Goal: Transaction & Acquisition: Purchase product/service

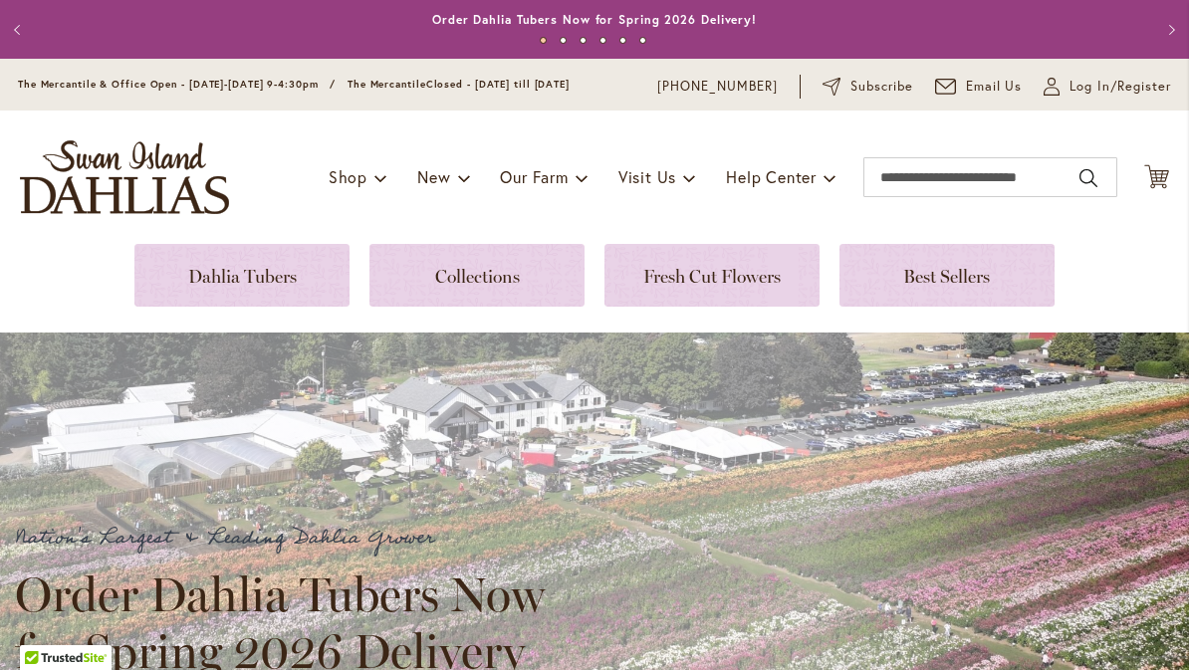
click at [202, 278] on link at bounding box center [241, 275] width 215 height 63
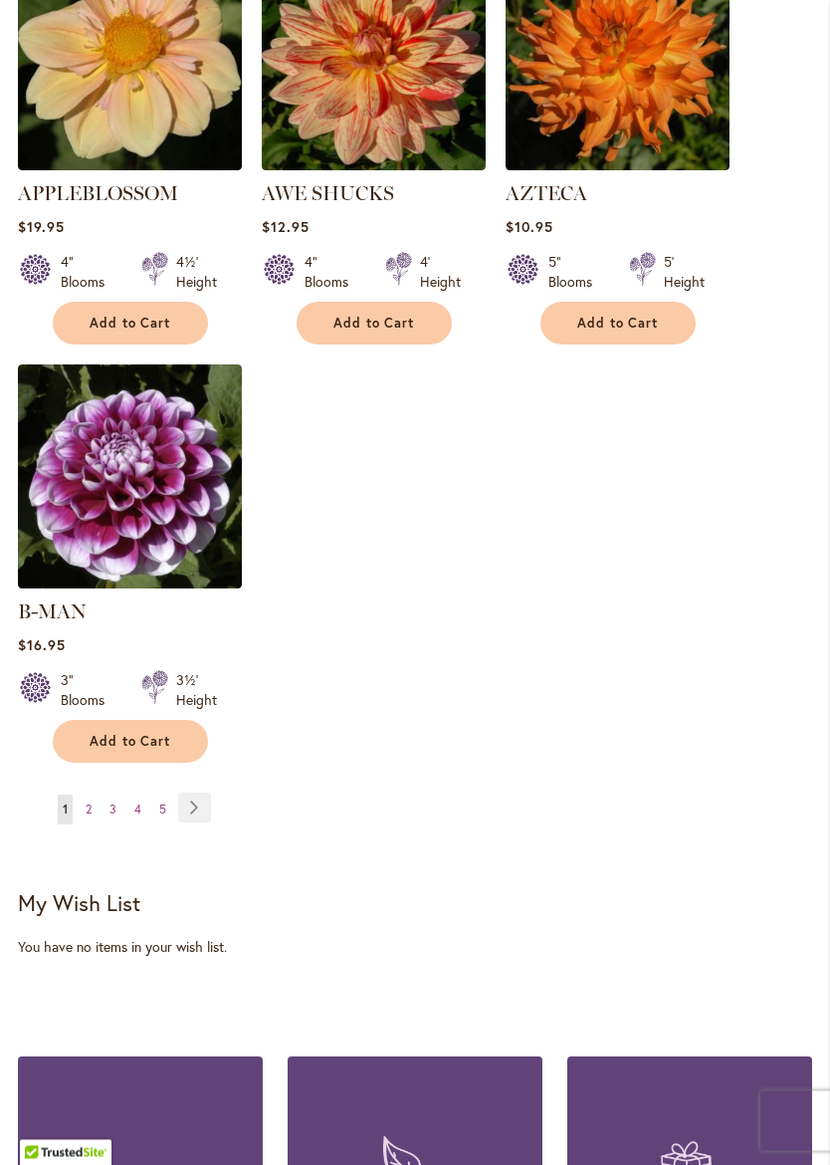
scroll to position [2590, 0]
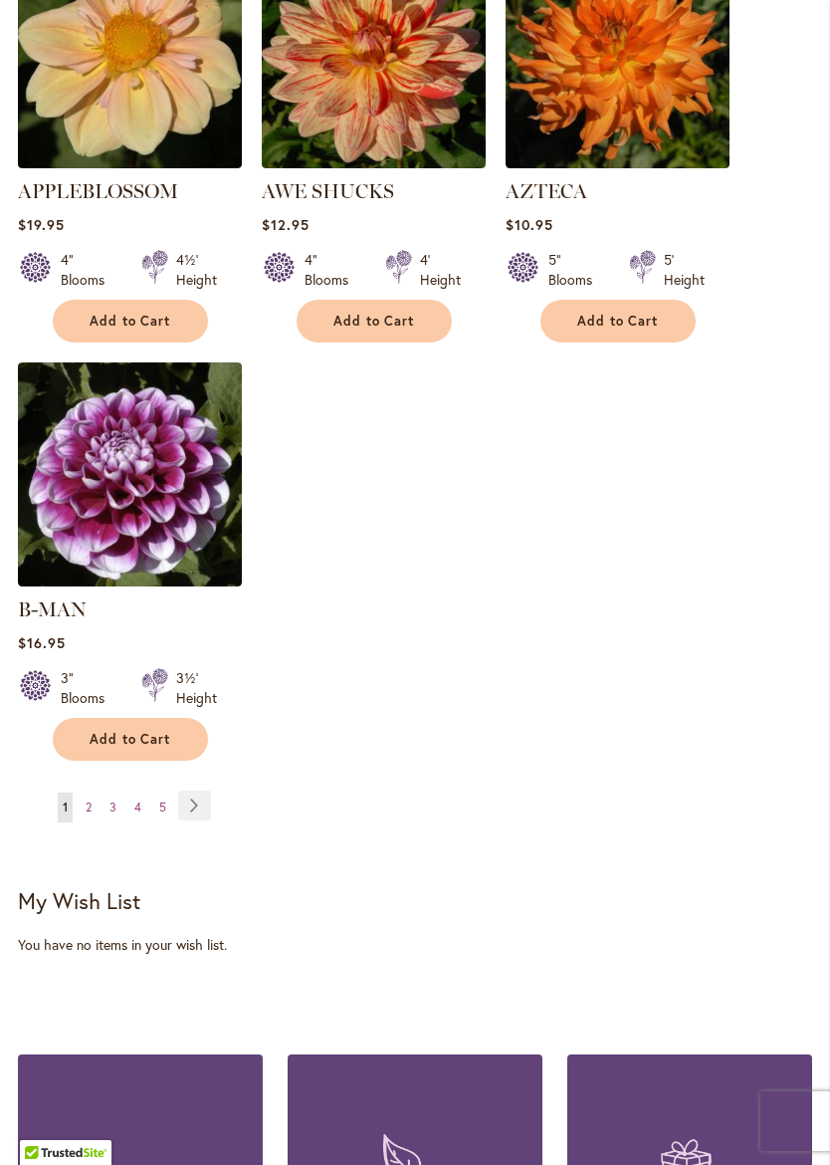
click at [205, 791] on link "Page Next" at bounding box center [194, 806] width 33 height 30
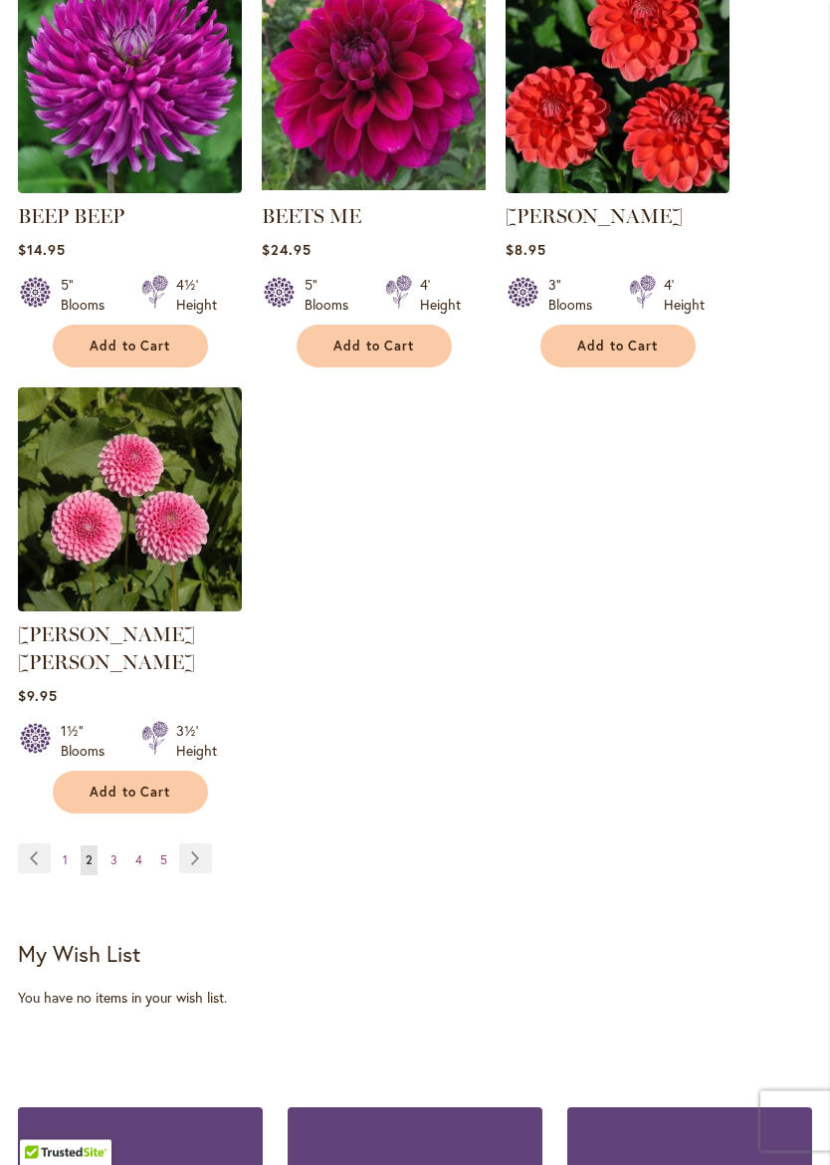
scroll to position [2540, 0]
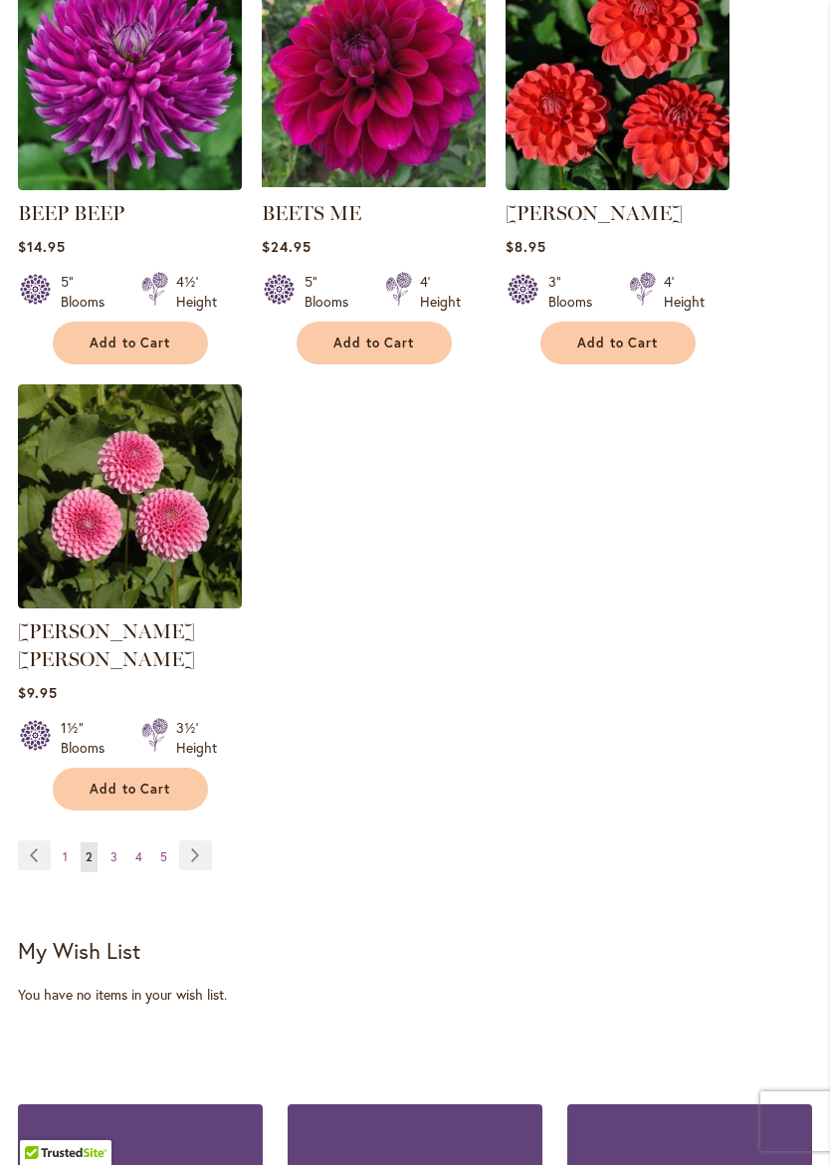
click at [192, 840] on link "Page Next" at bounding box center [195, 855] width 33 height 30
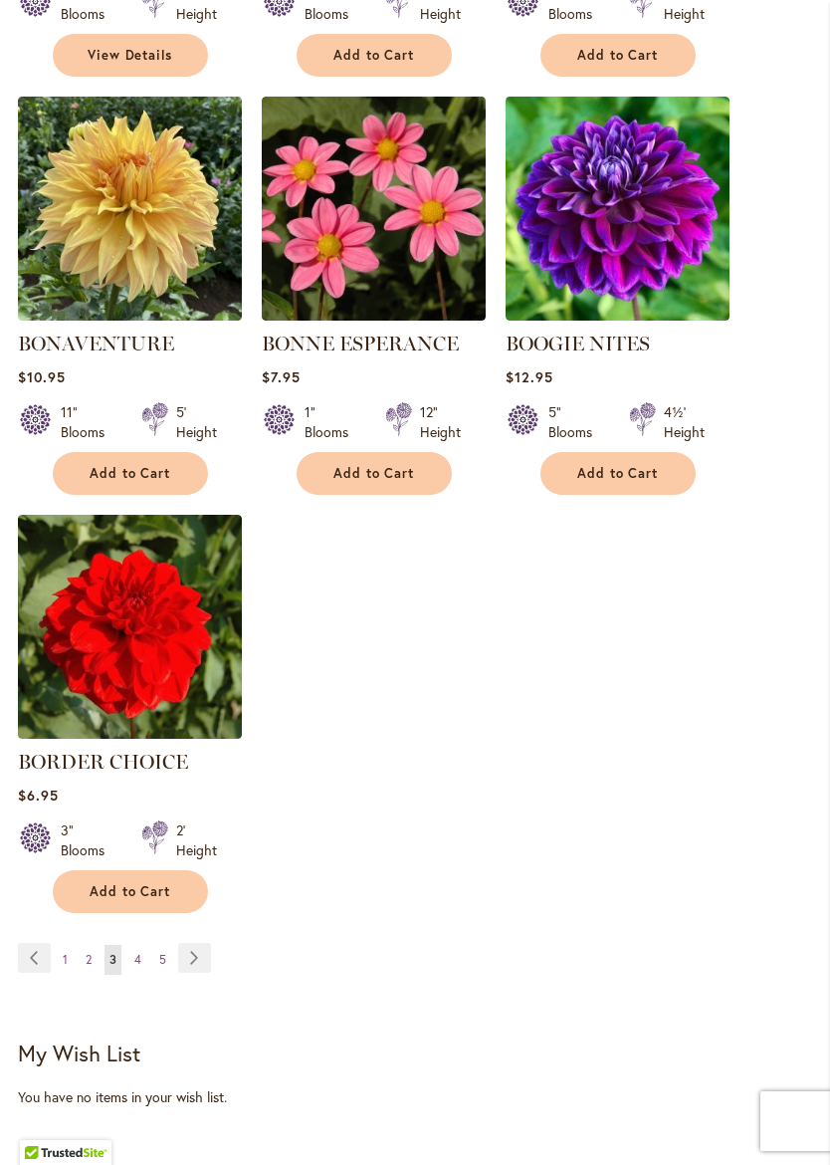
scroll to position [2451, 0]
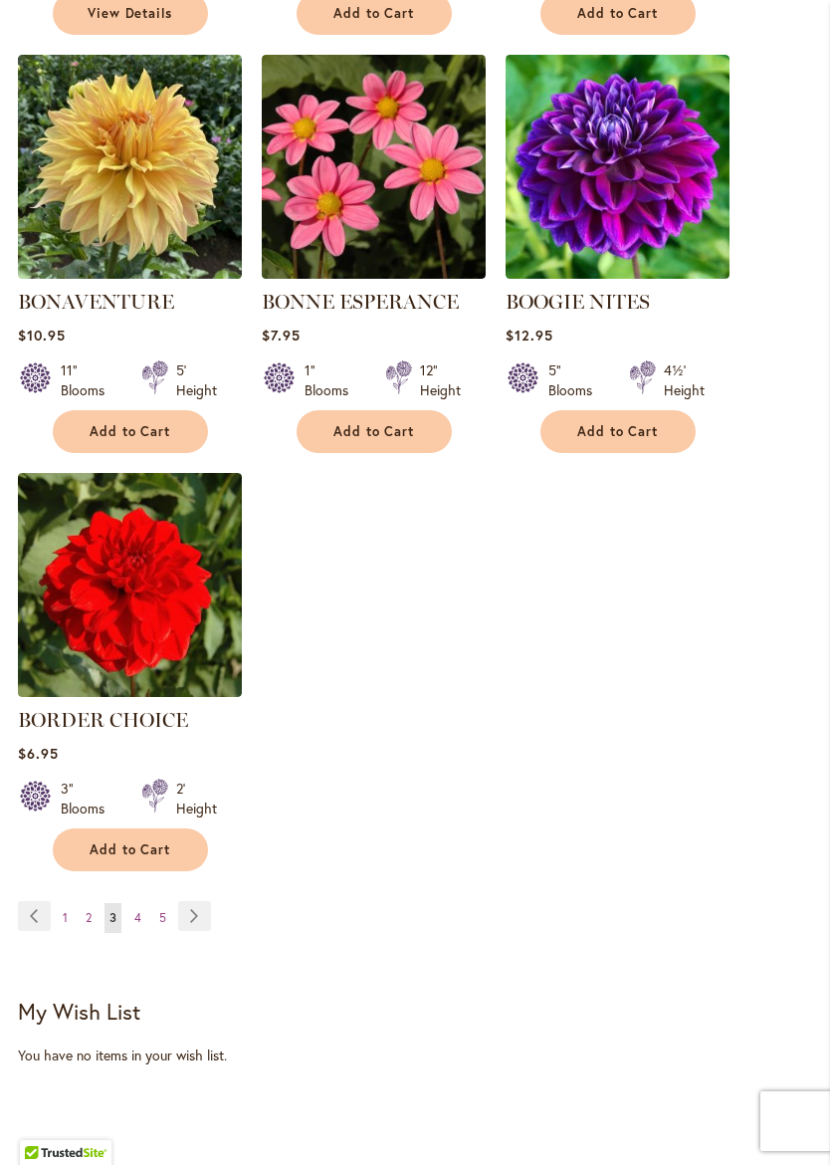
click at [190, 921] on link "Page Next" at bounding box center [194, 916] width 33 height 30
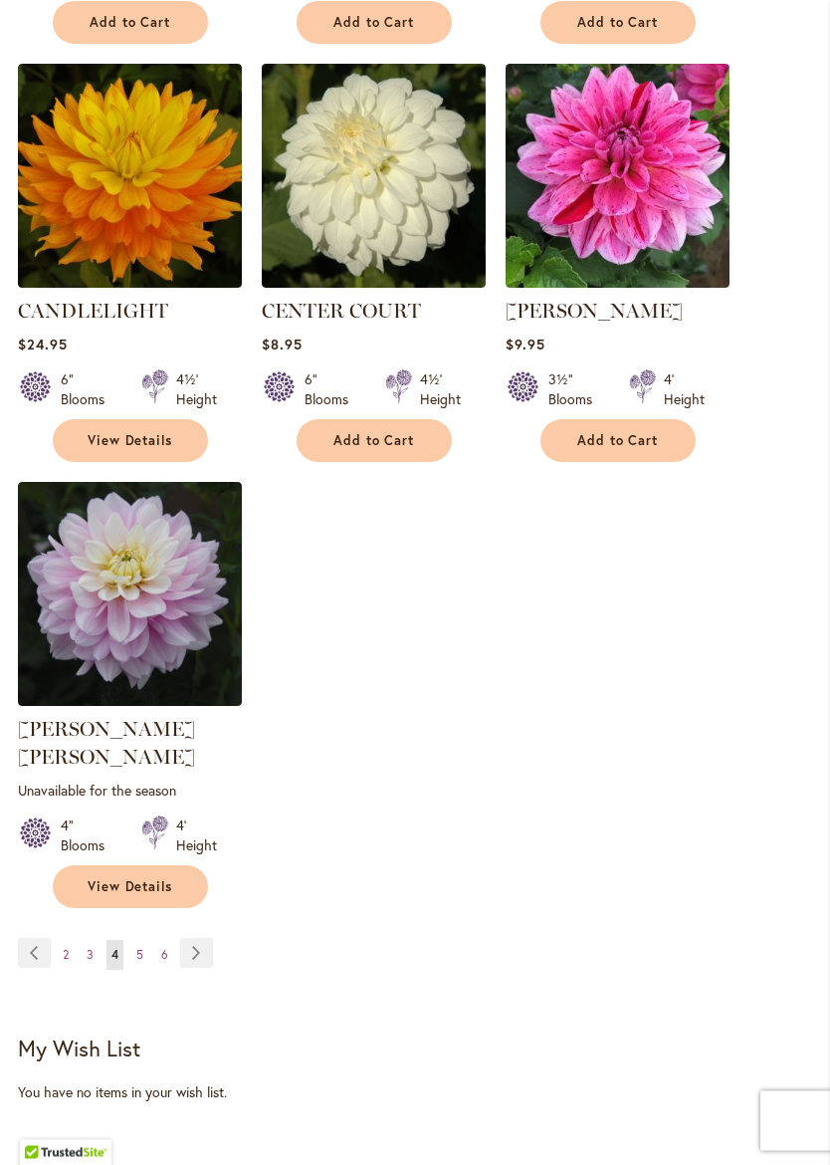
scroll to position [2471, 0]
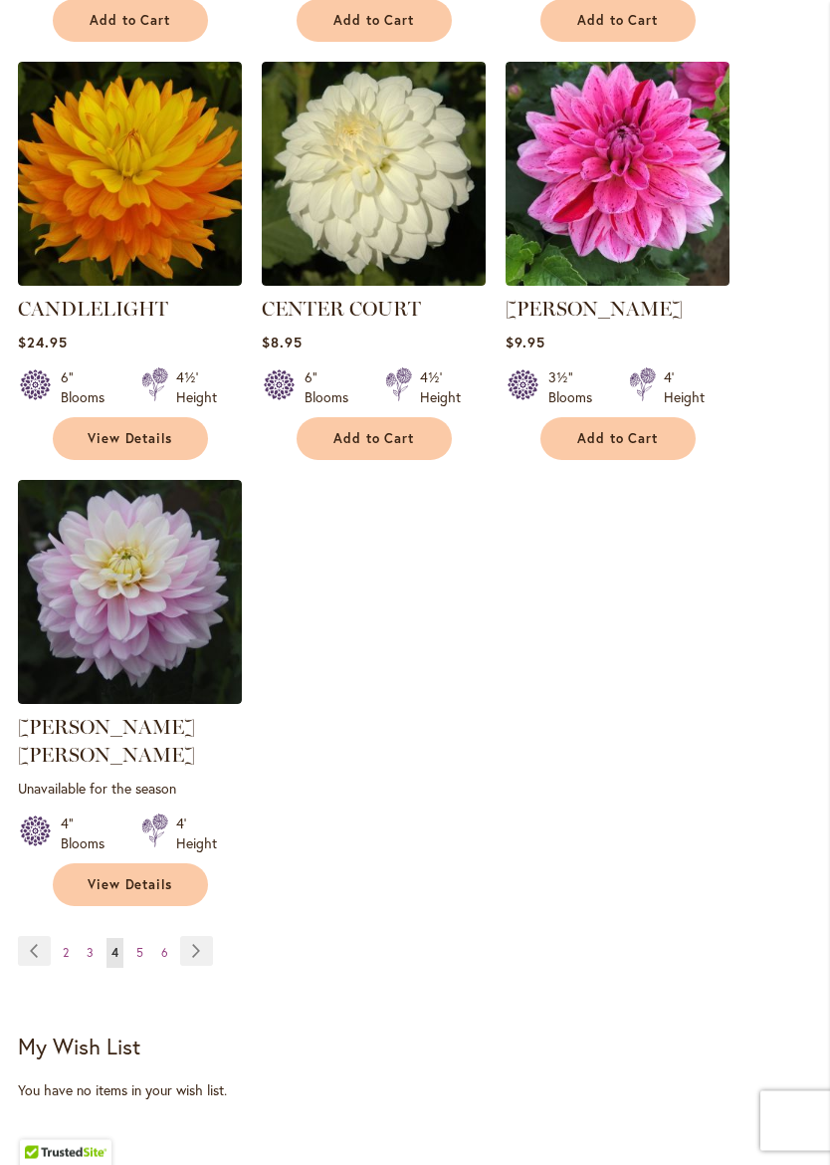
click at [196, 937] on link "Page Next" at bounding box center [196, 952] width 33 height 30
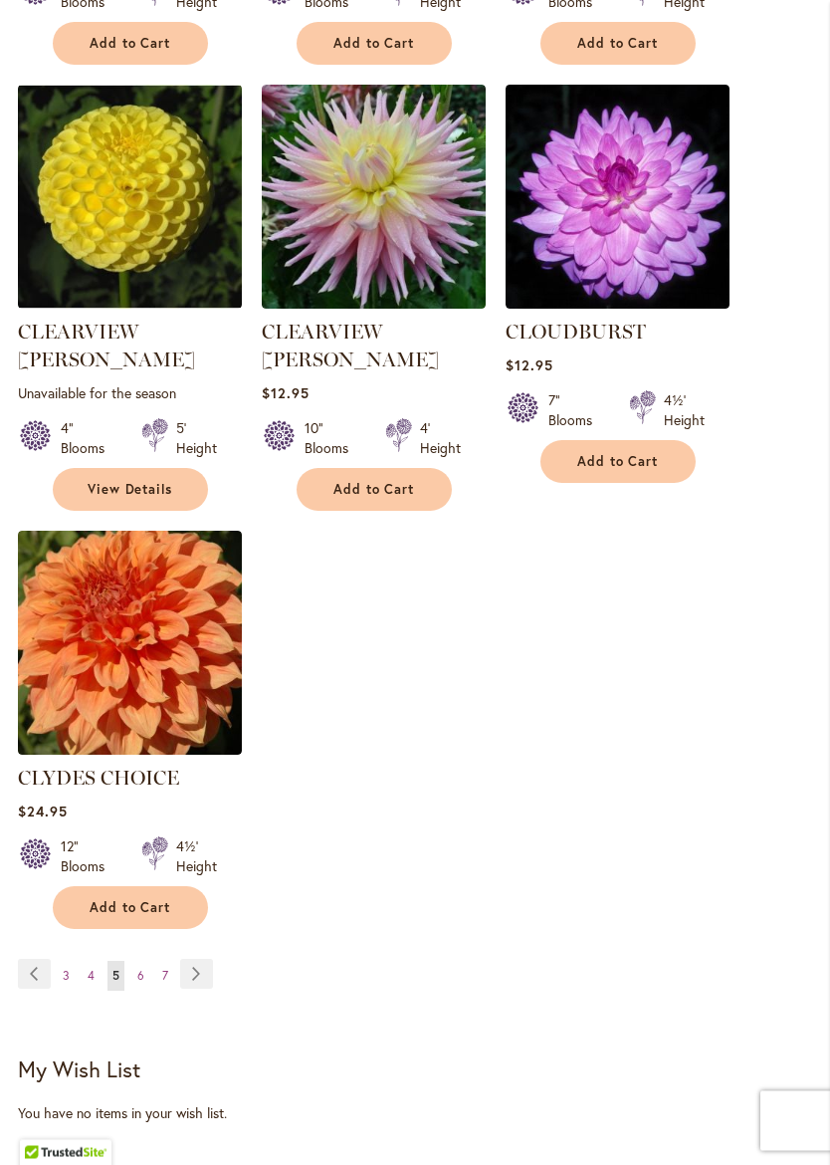
scroll to position [2454, 0]
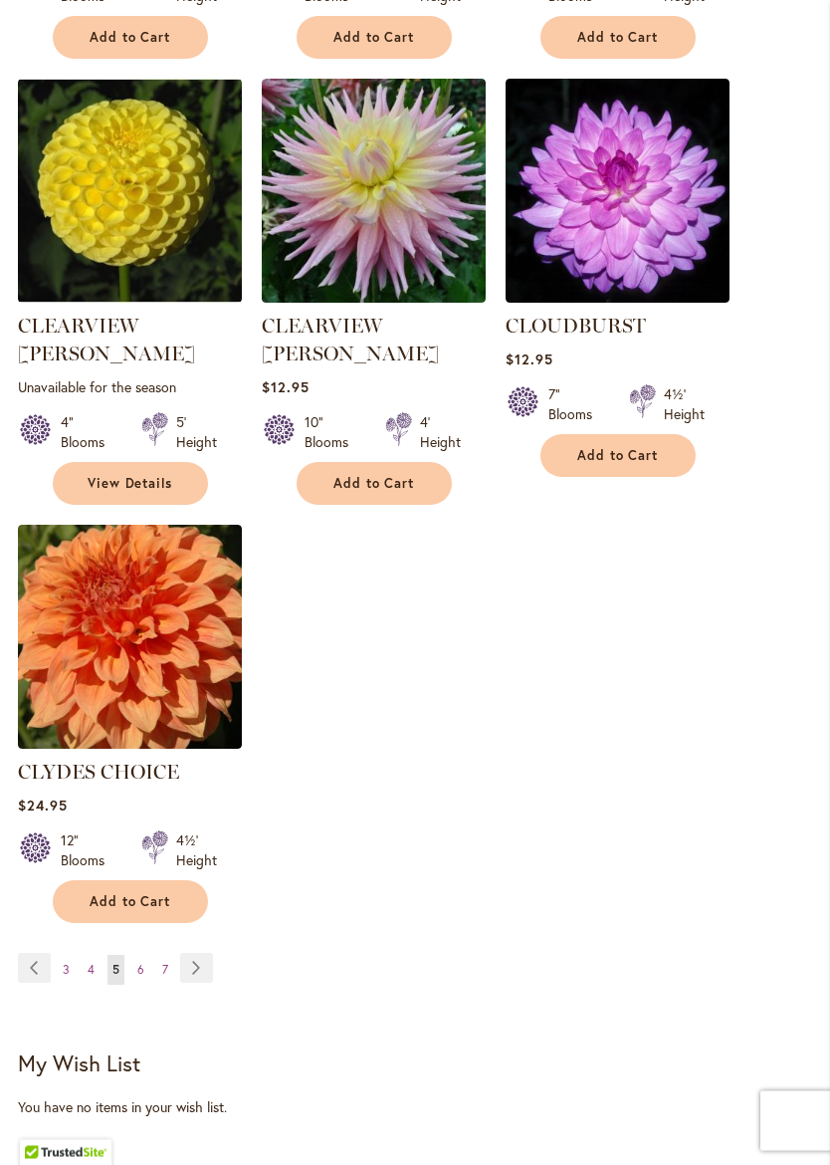
click at [185, 954] on link "Page Next" at bounding box center [196, 969] width 33 height 30
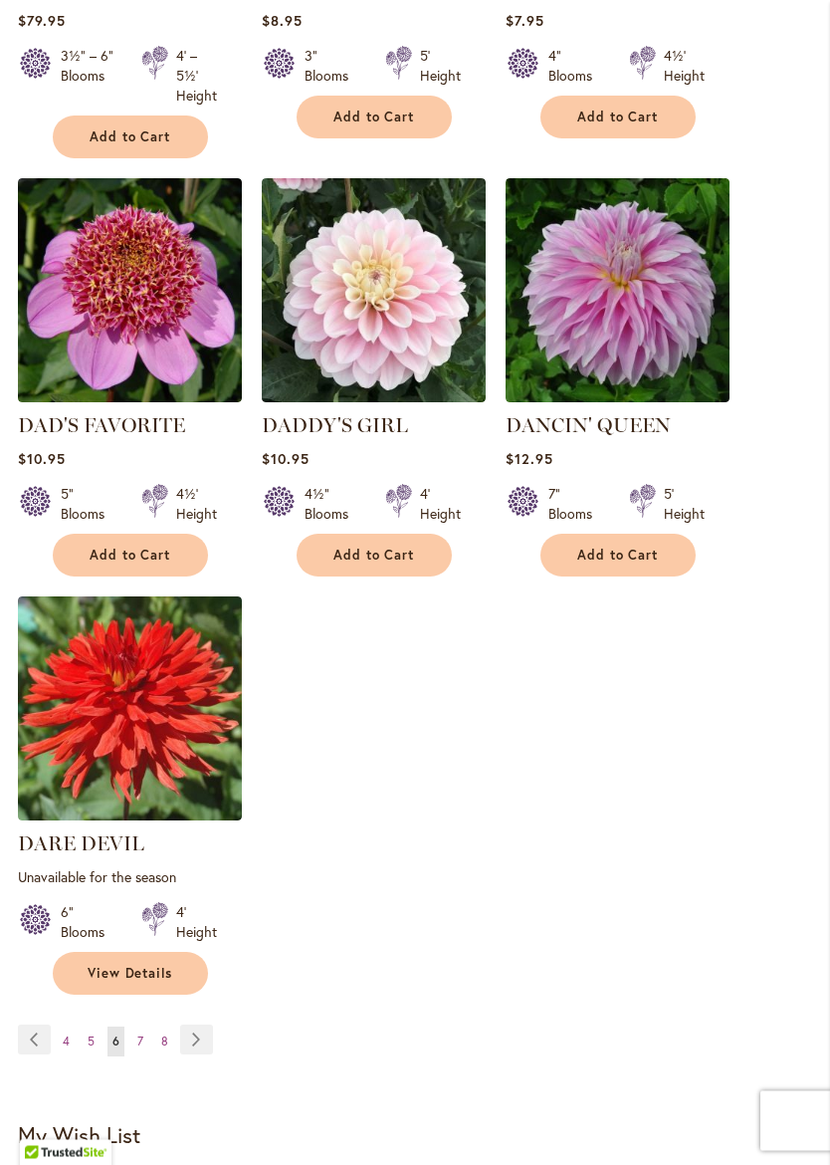
scroll to position [2404, 0]
click at [192, 1025] on link "Page Next" at bounding box center [196, 1040] width 33 height 30
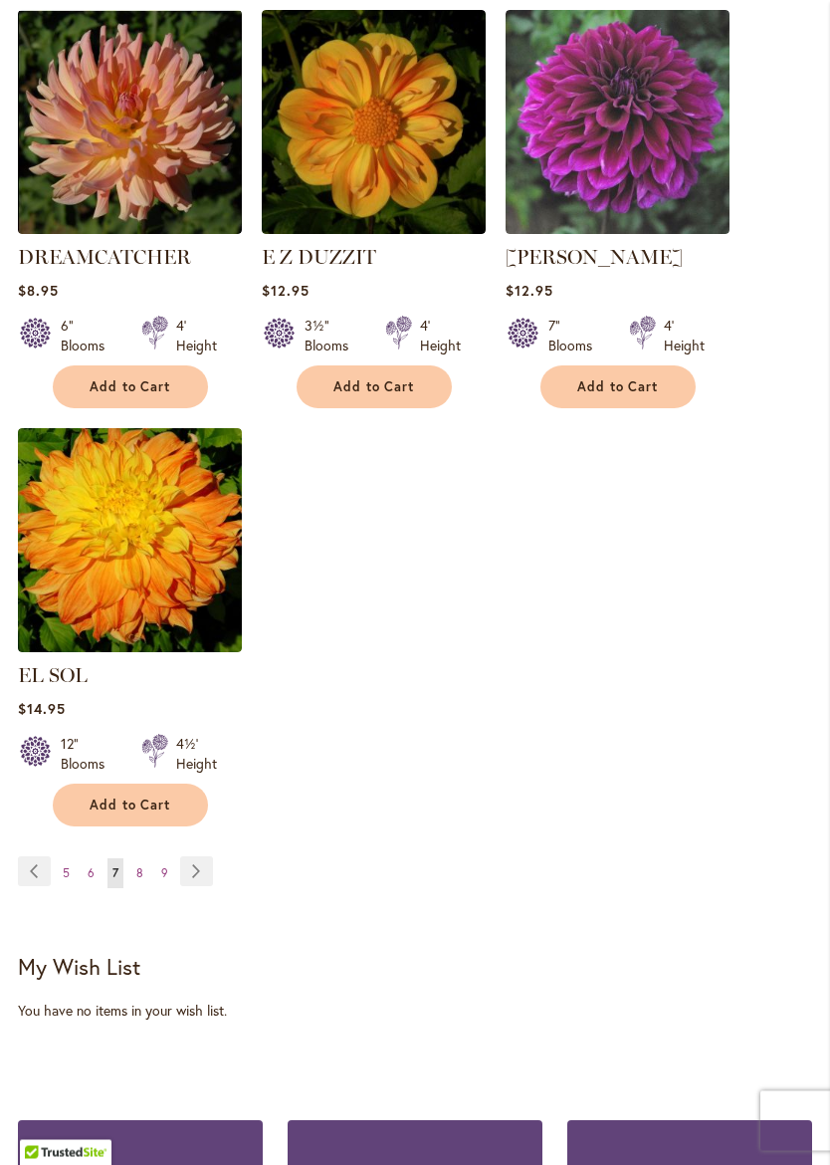
scroll to position [2533, 0]
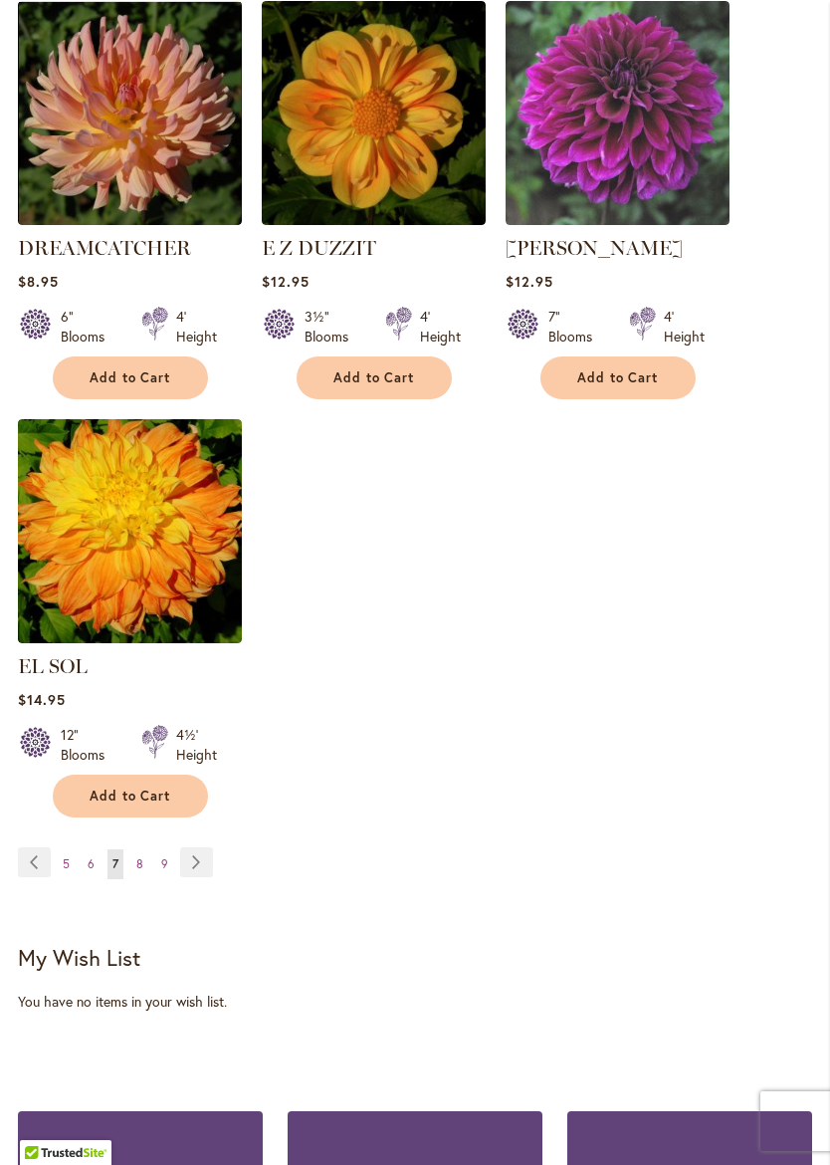
click at [196, 847] on link "Page Next" at bounding box center [196, 862] width 33 height 30
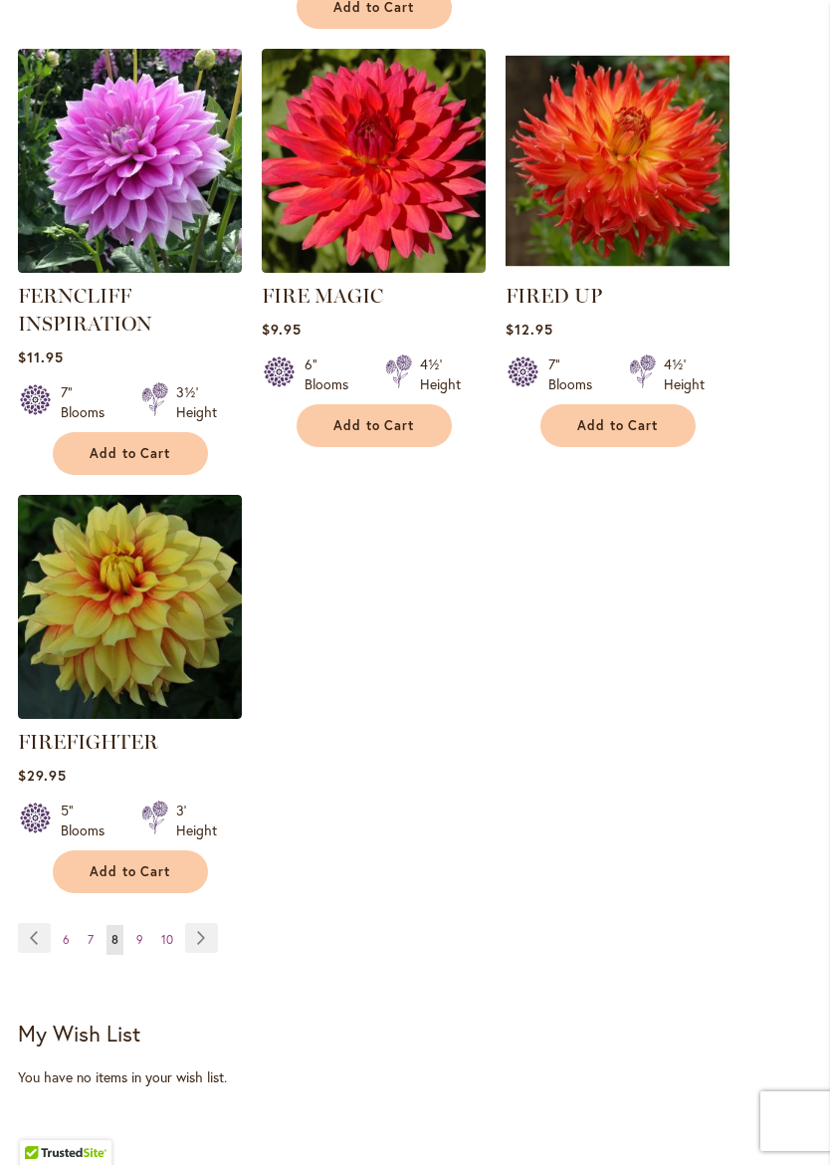
scroll to position [2531, 0]
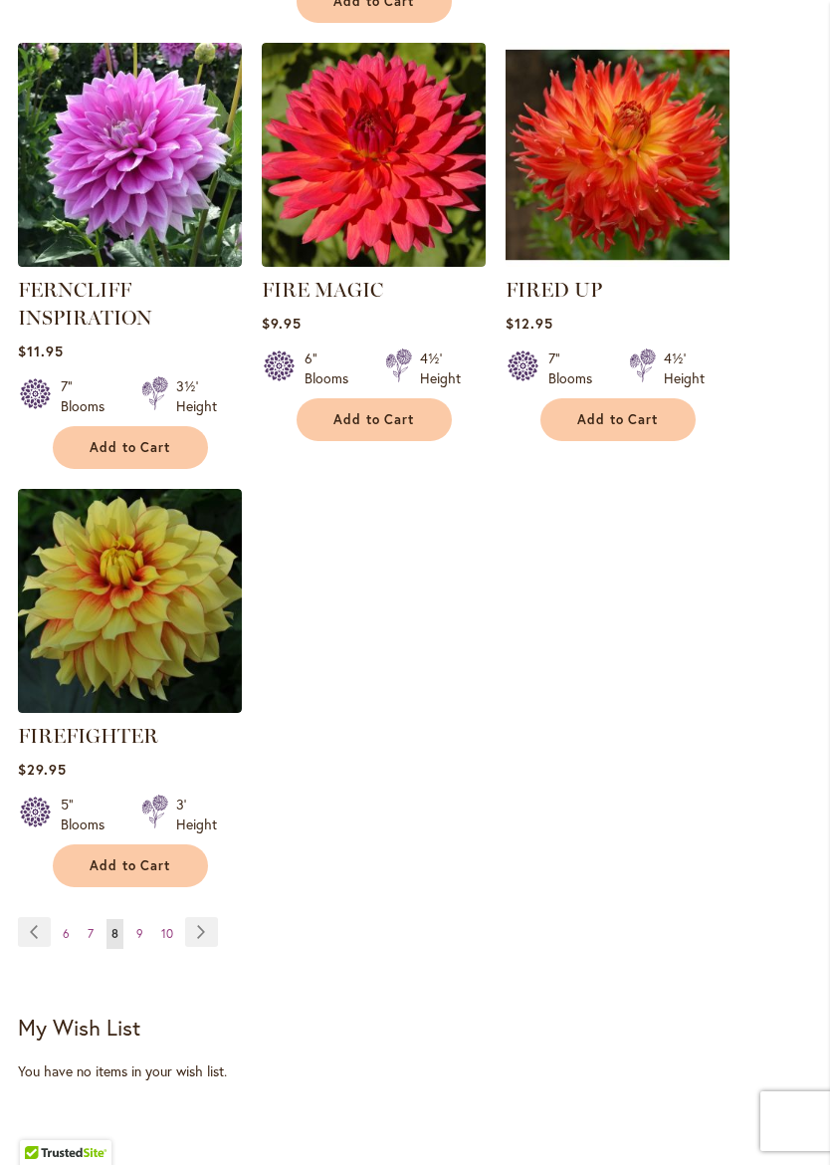
click at [198, 945] on link "Page Next" at bounding box center [201, 932] width 33 height 30
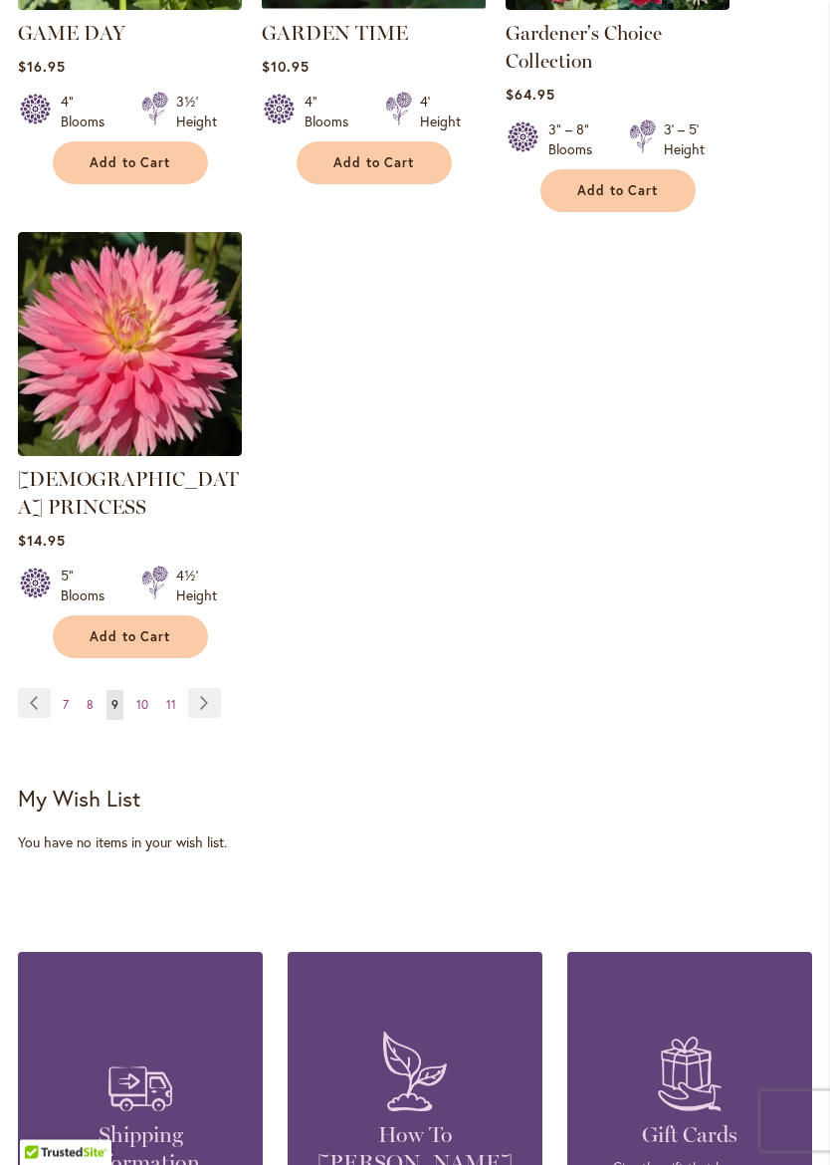
scroll to position [2804, 0]
click at [208, 688] on link "Page Next" at bounding box center [204, 703] width 33 height 30
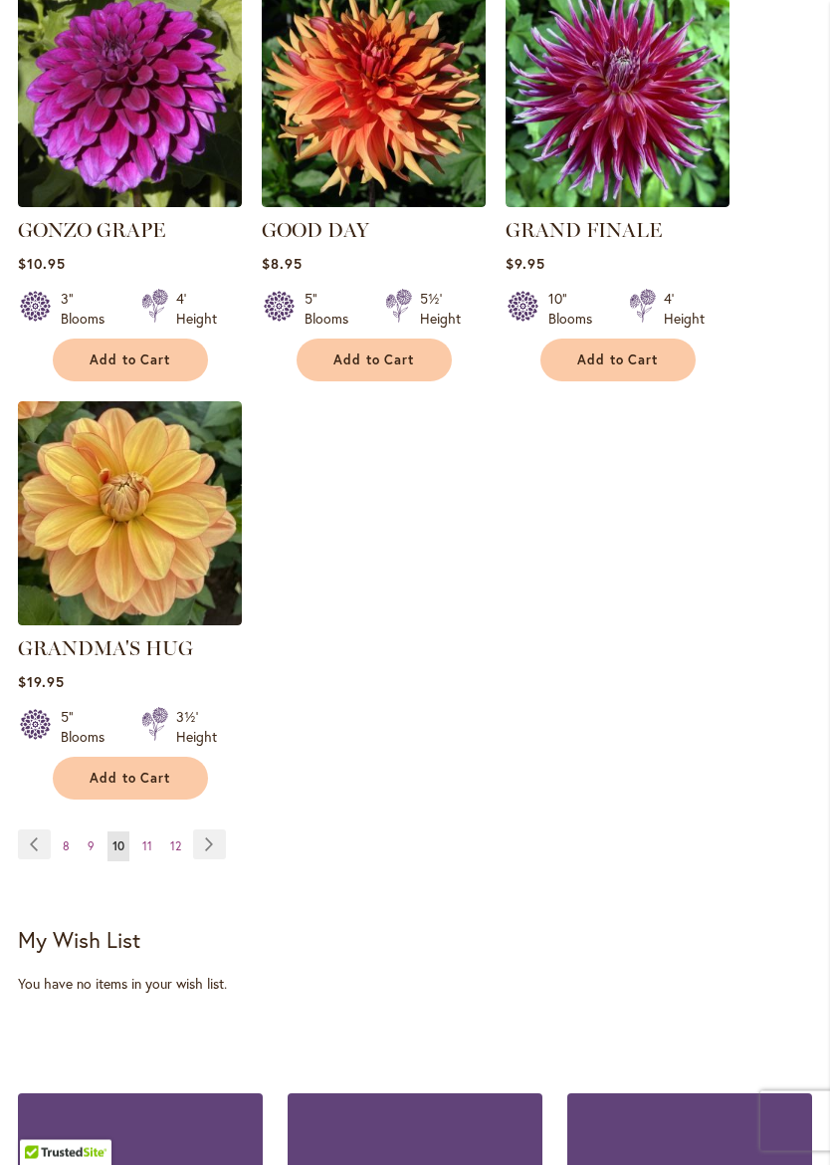
scroll to position [2553, 0]
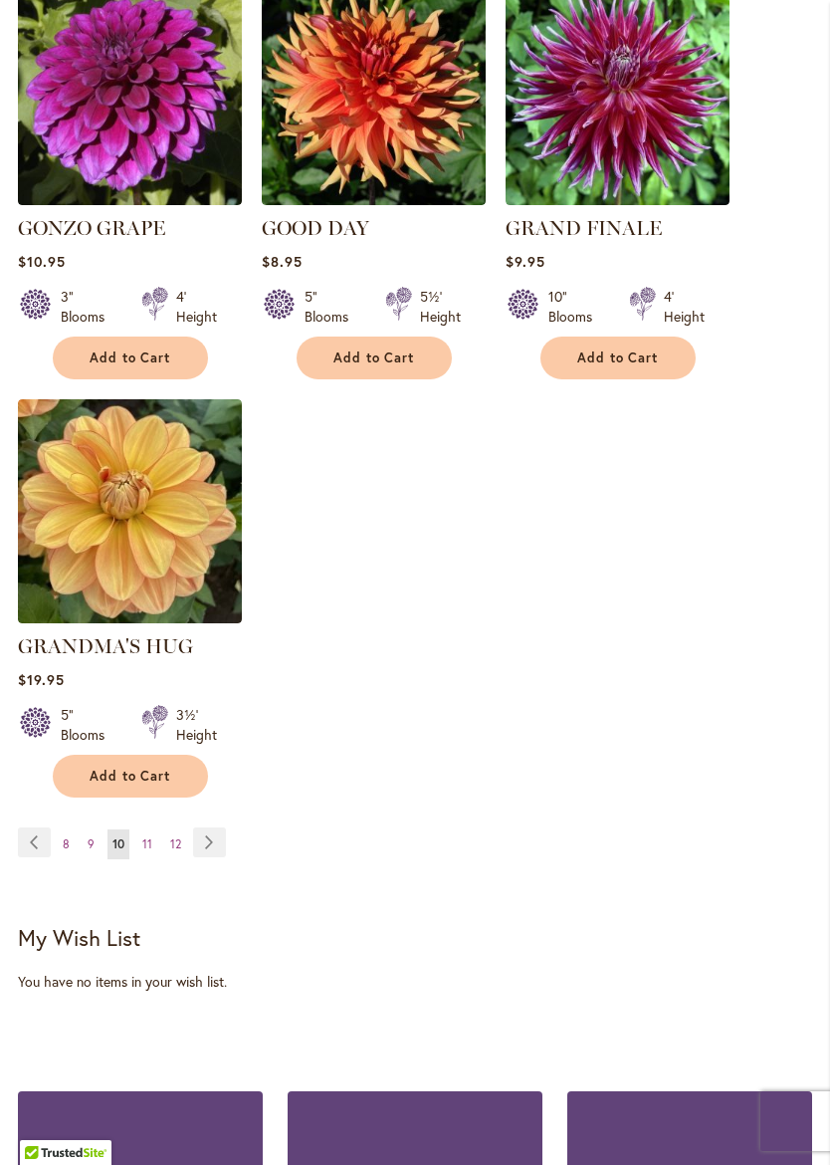
click at [204, 827] on link "Page Next" at bounding box center [209, 842] width 33 height 30
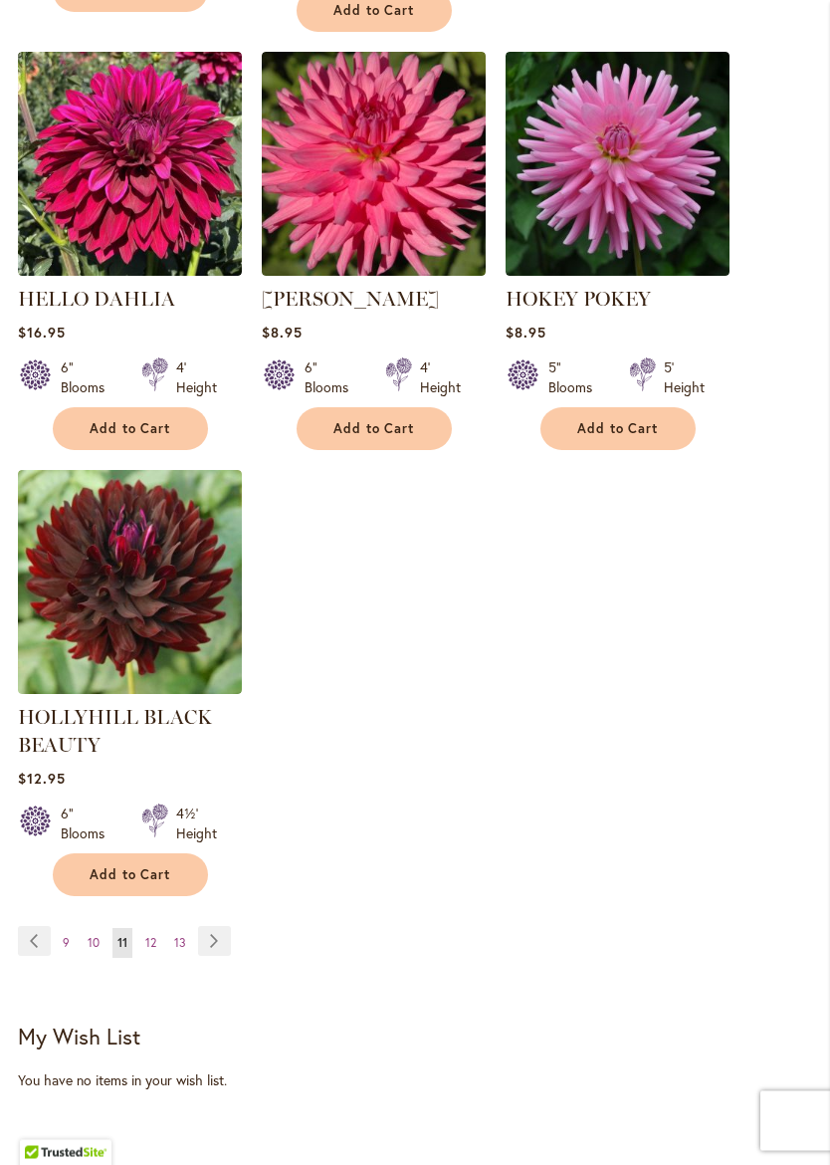
scroll to position [2530, 0]
click at [209, 943] on link "Page Next" at bounding box center [214, 941] width 33 height 30
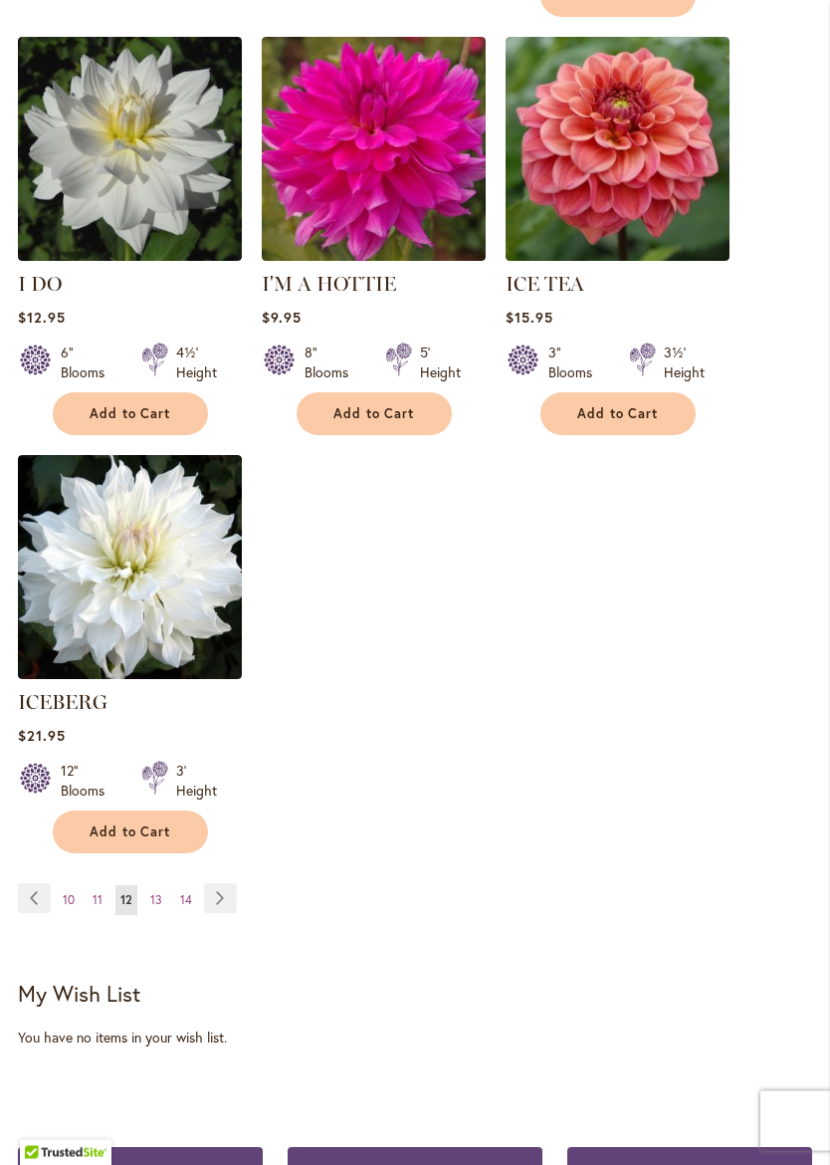
scroll to position [2498, 0]
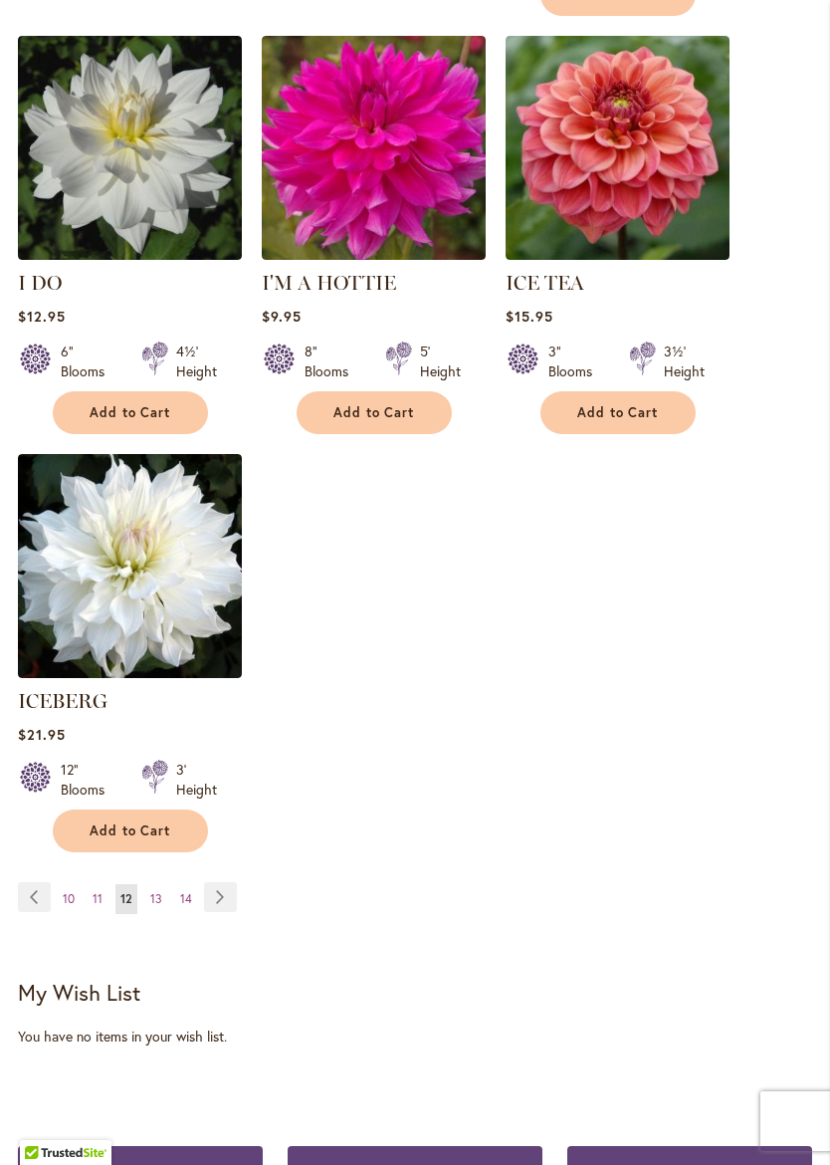
click at [223, 882] on link "Page Next" at bounding box center [220, 897] width 33 height 30
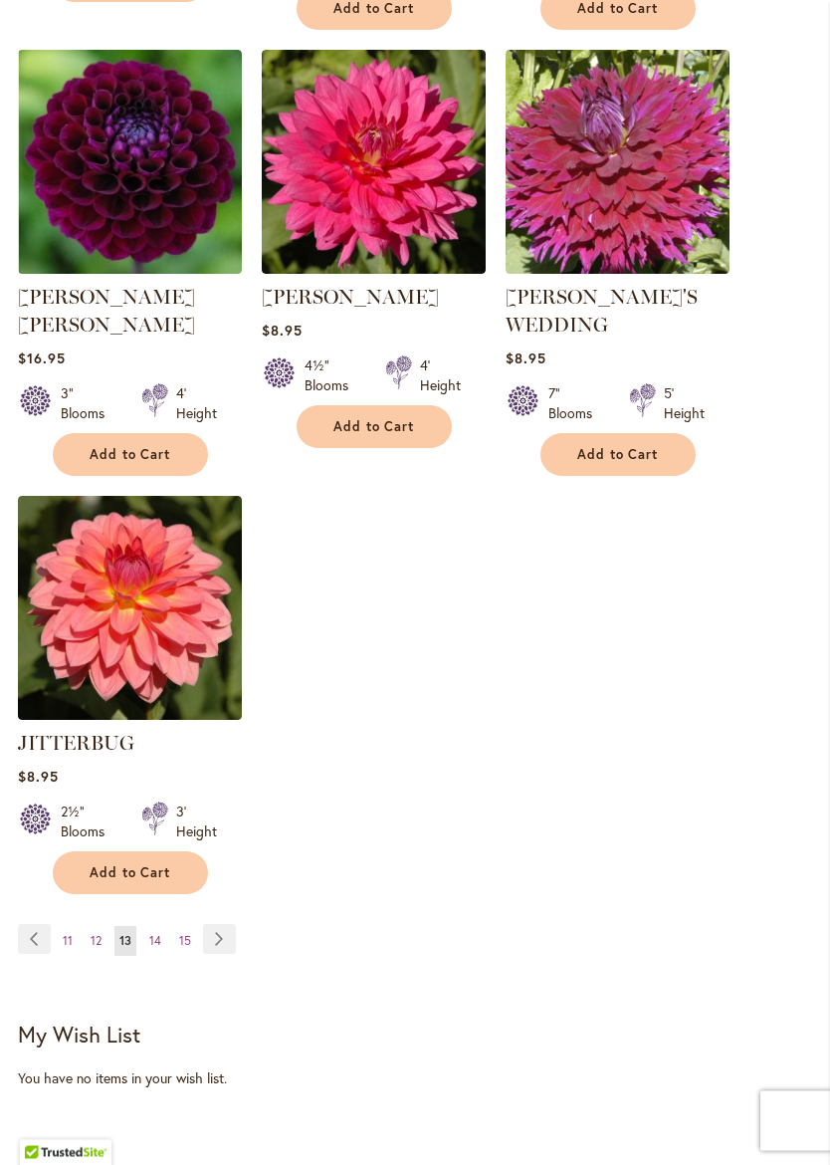
scroll to position [2505, 0]
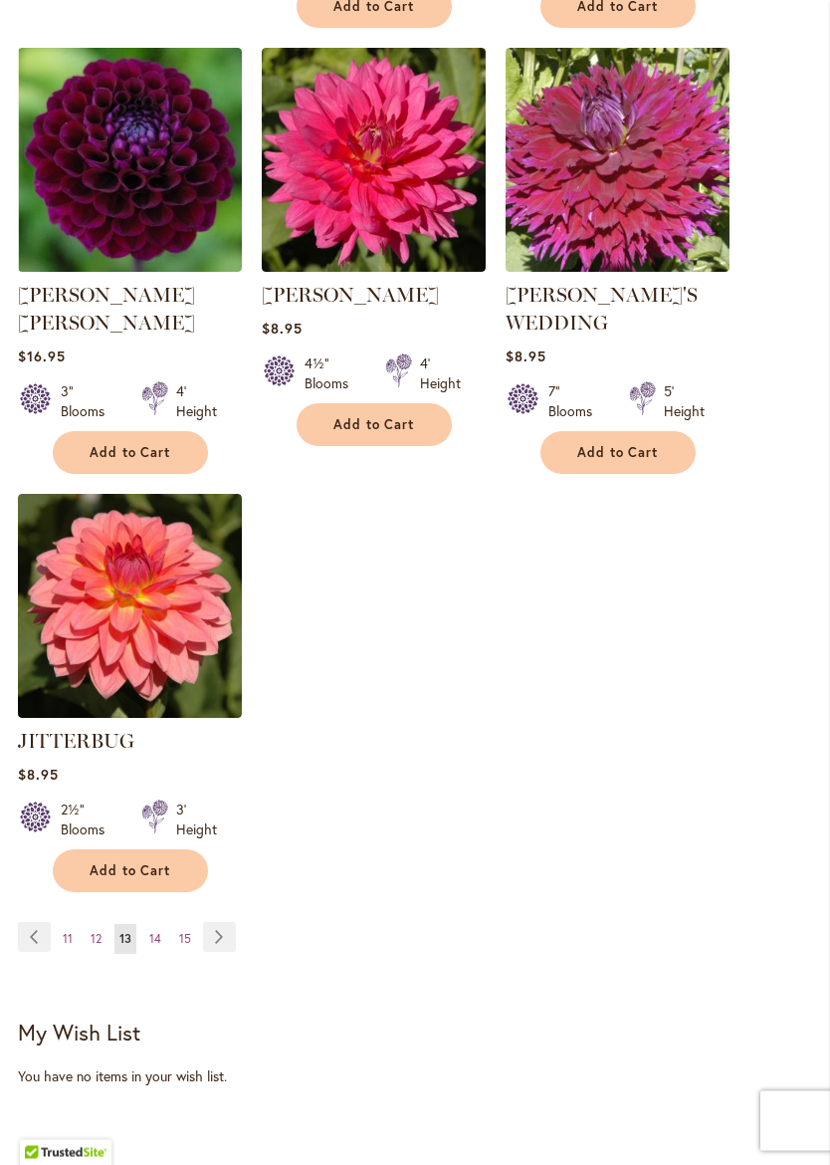
click at [209, 923] on link "Page Next" at bounding box center [219, 938] width 33 height 30
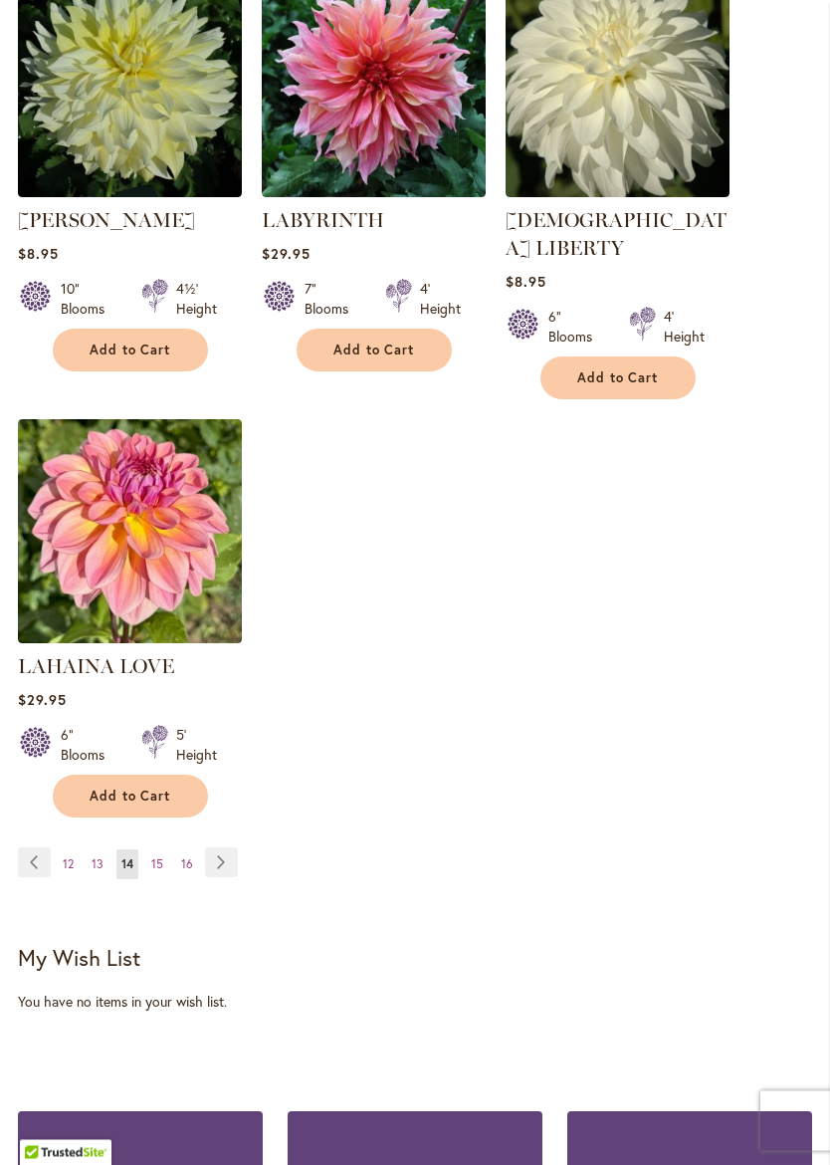
scroll to position [2559, 0]
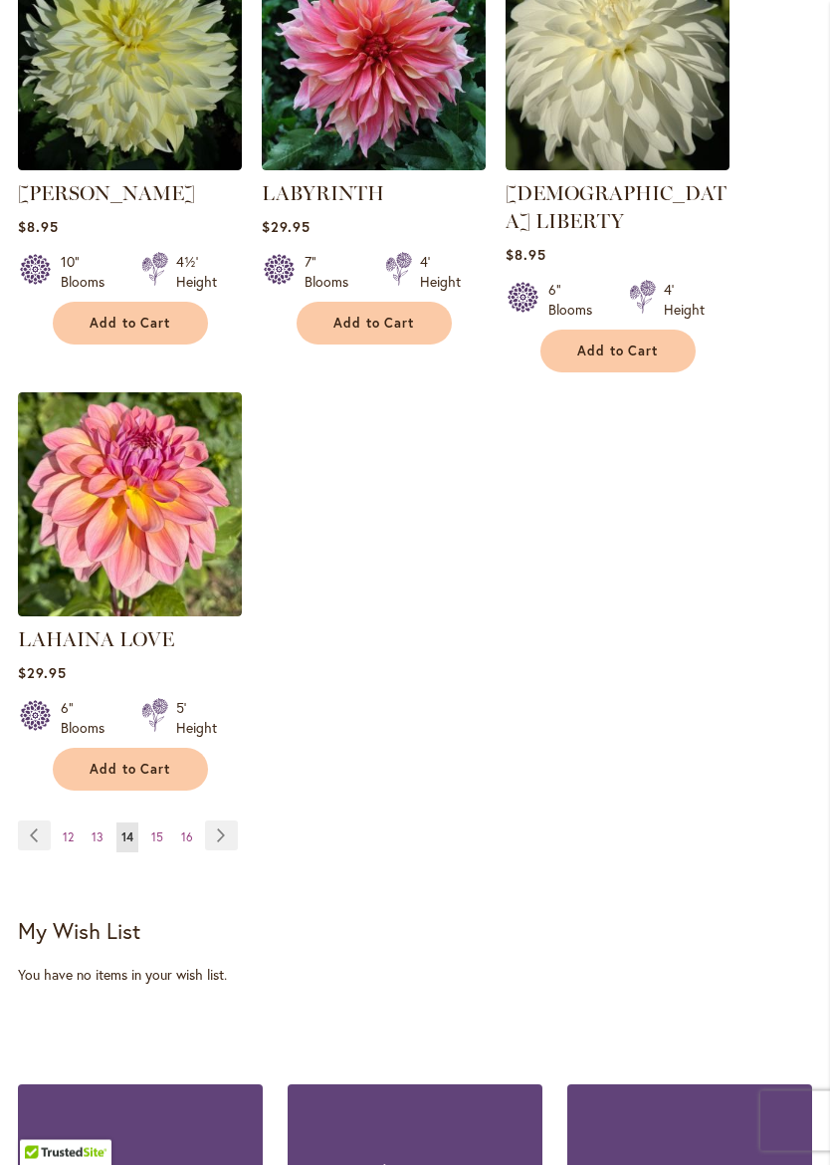
click at [220, 821] on link "Page Next" at bounding box center [221, 836] width 33 height 30
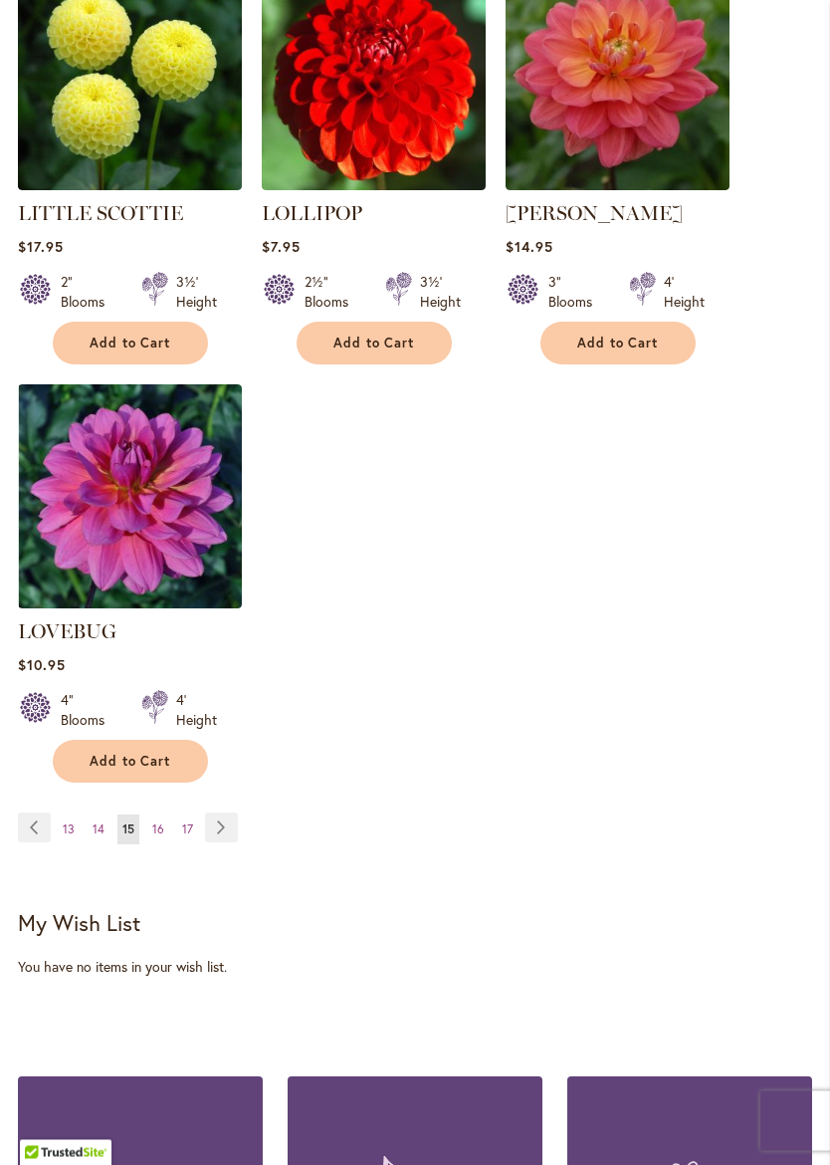
scroll to position [2596, 0]
click at [217, 812] on link "Page Next" at bounding box center [221, 827] width 33 height 30
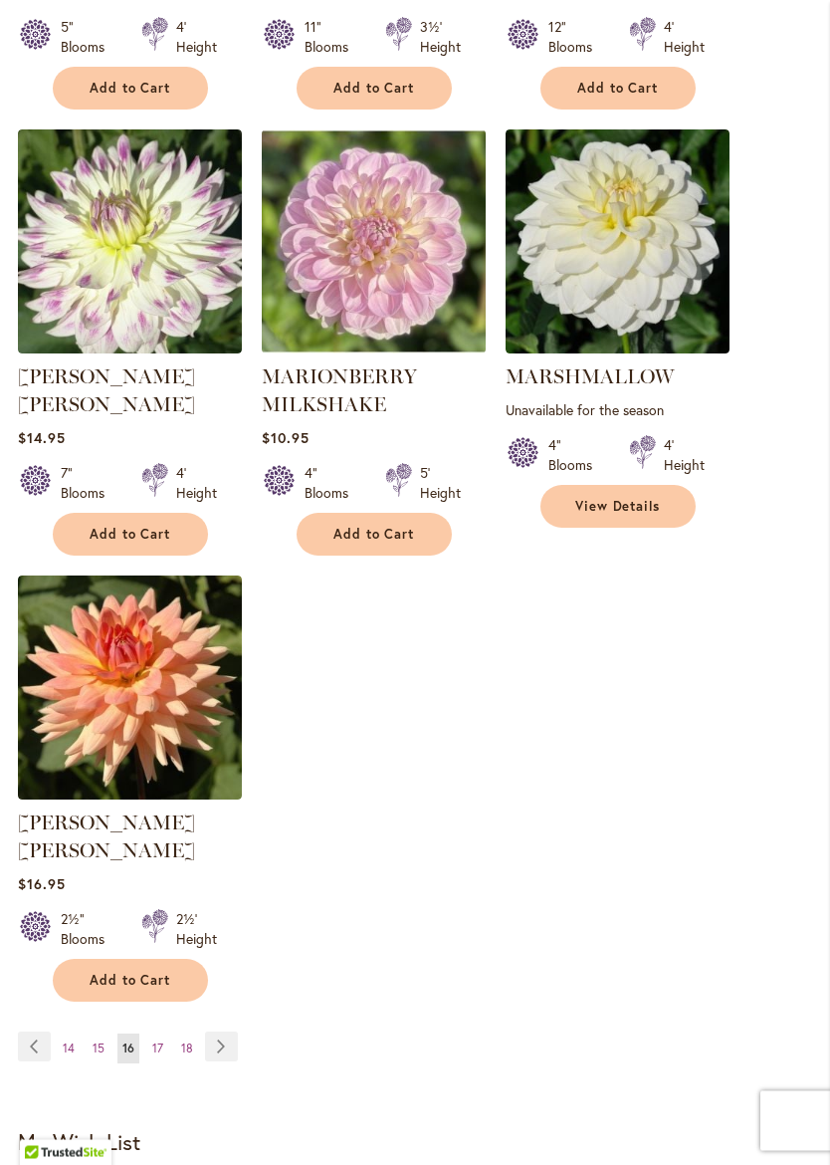
scroll to position [2405, 0]
click at [219, 1028] on link "Page Next" at bounding box center [221, 1047] width 33 height 30
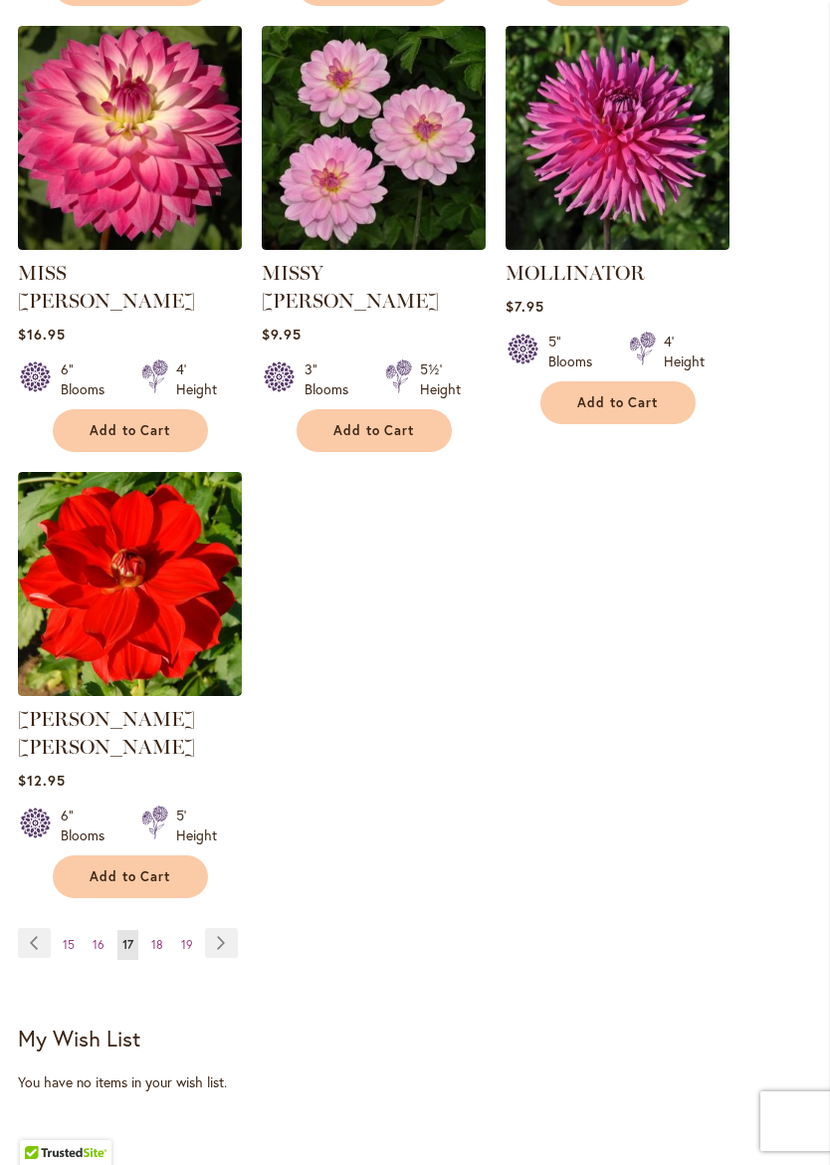
scroll to position [2495, 0]
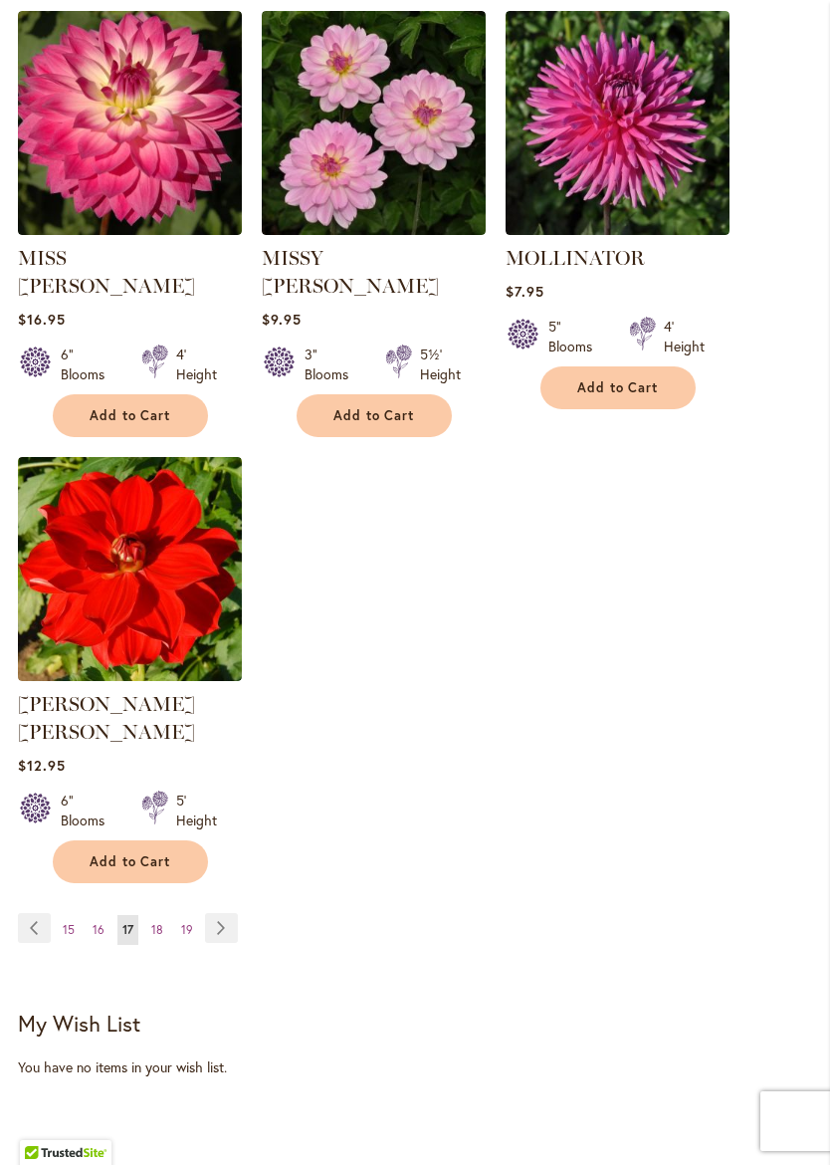
click at [216, 913] on link "Page Next" at bounding box center [221, 928] width 33 height 30
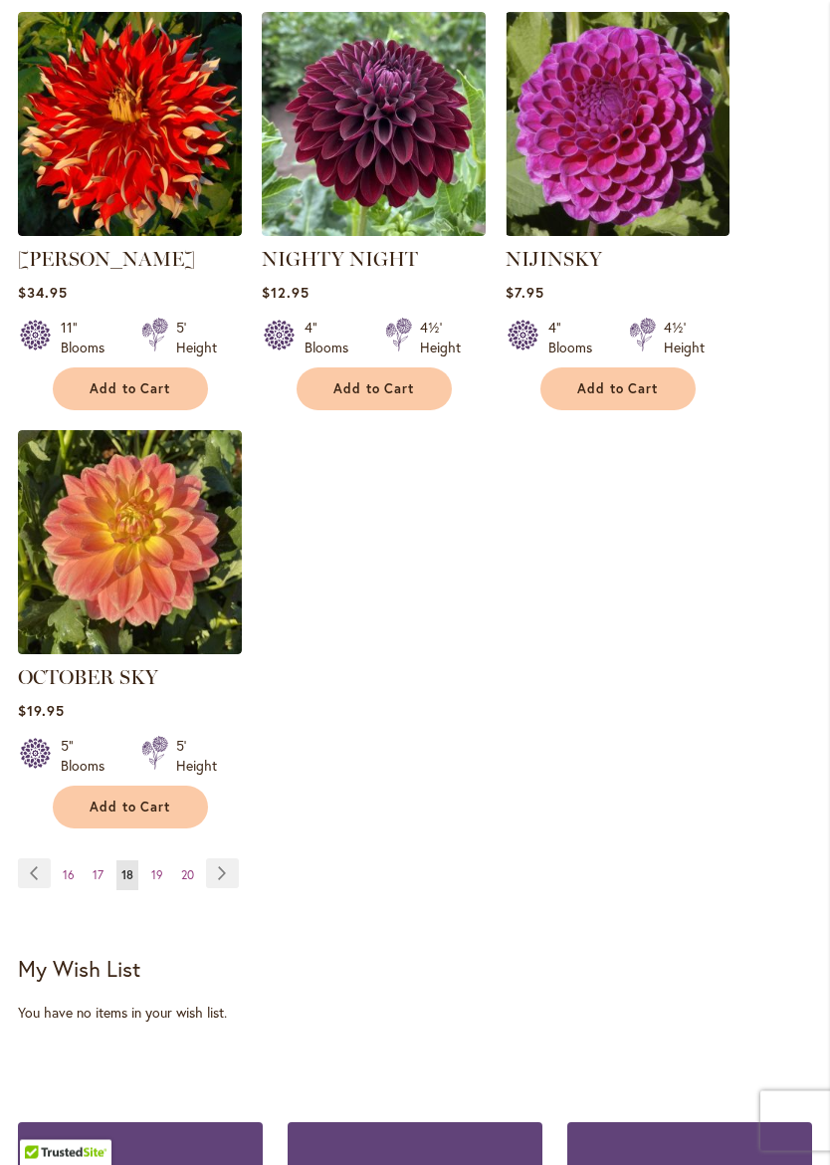
scroll to position [2498, 0]
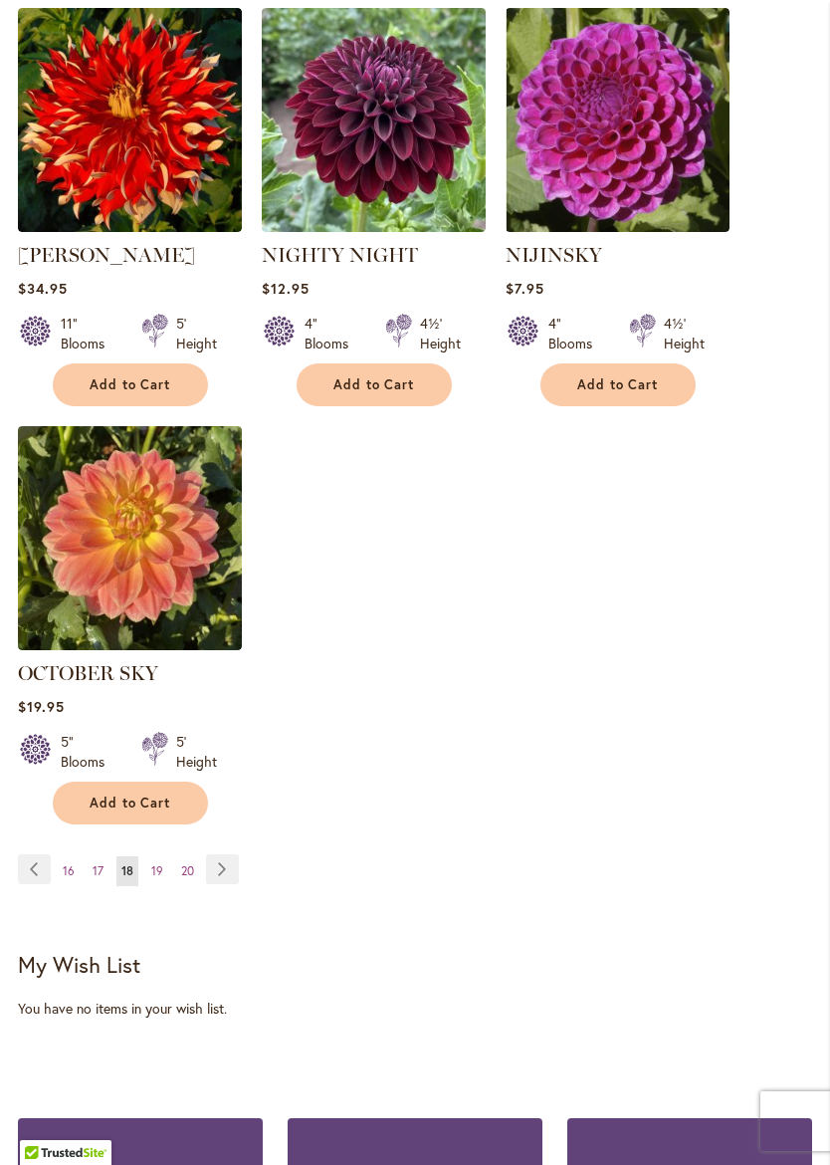
click at [230, 874] on link "Page Next" at bounding box center [222, 869] width 33 height 30
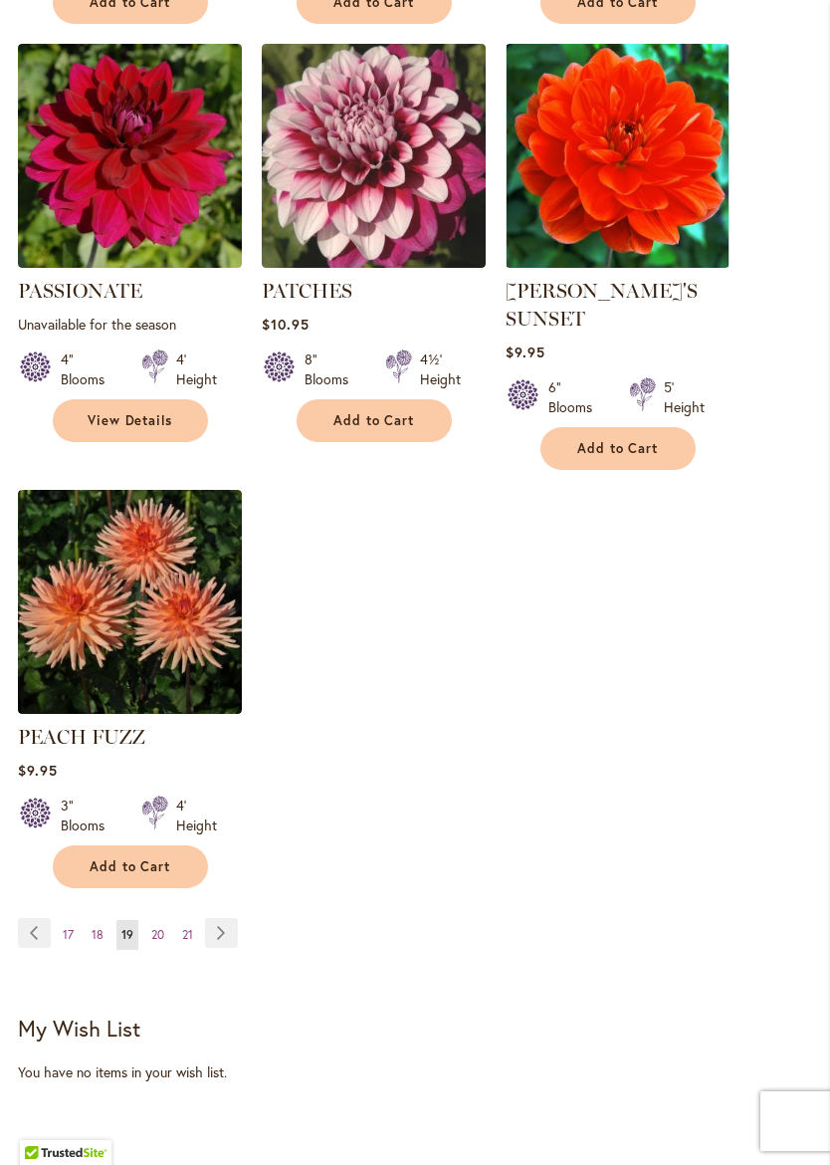
scroll to position [2491, 0]
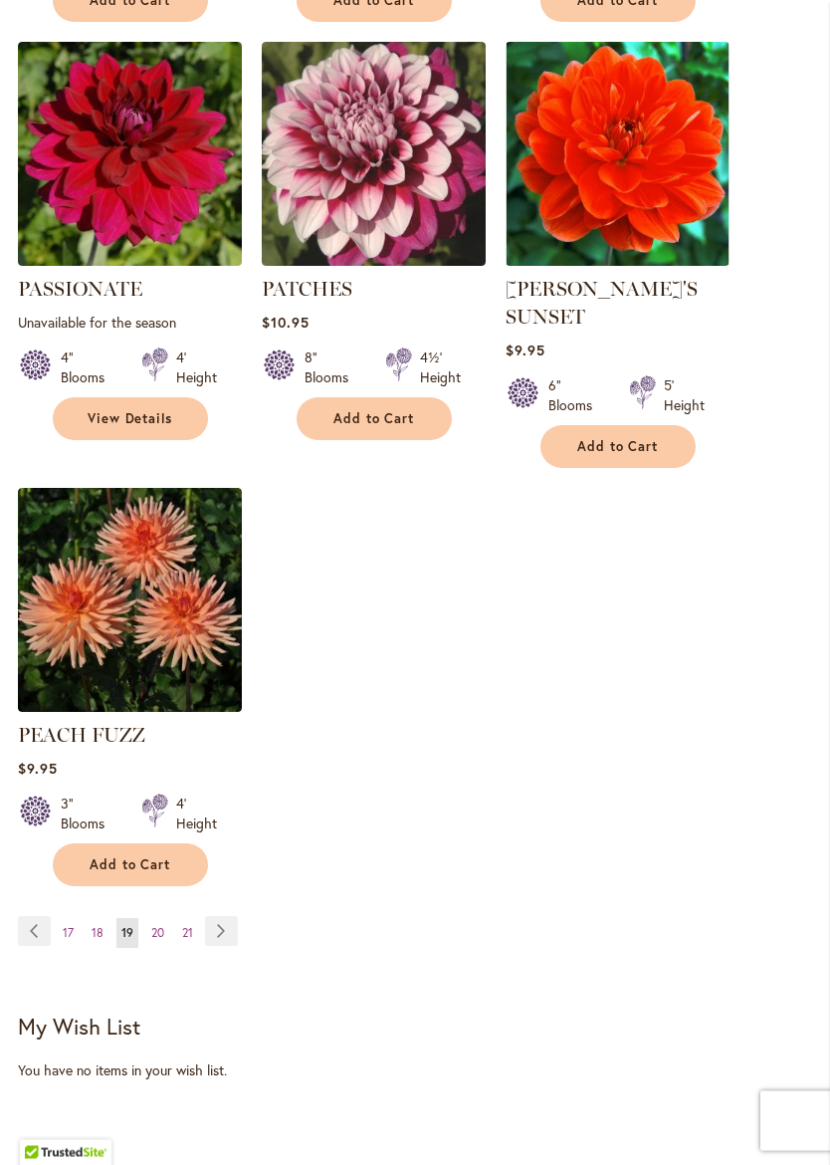
click at [279, 917] on div "Page Page Previous Page 17 Page 18 You're currently reading page 19 Page 20 Pag…" at bounding box center [415, 945] width 795 height 57
click at [231, 917] on link "Page Next" at bounding box center [221, 932] width 33 height 30
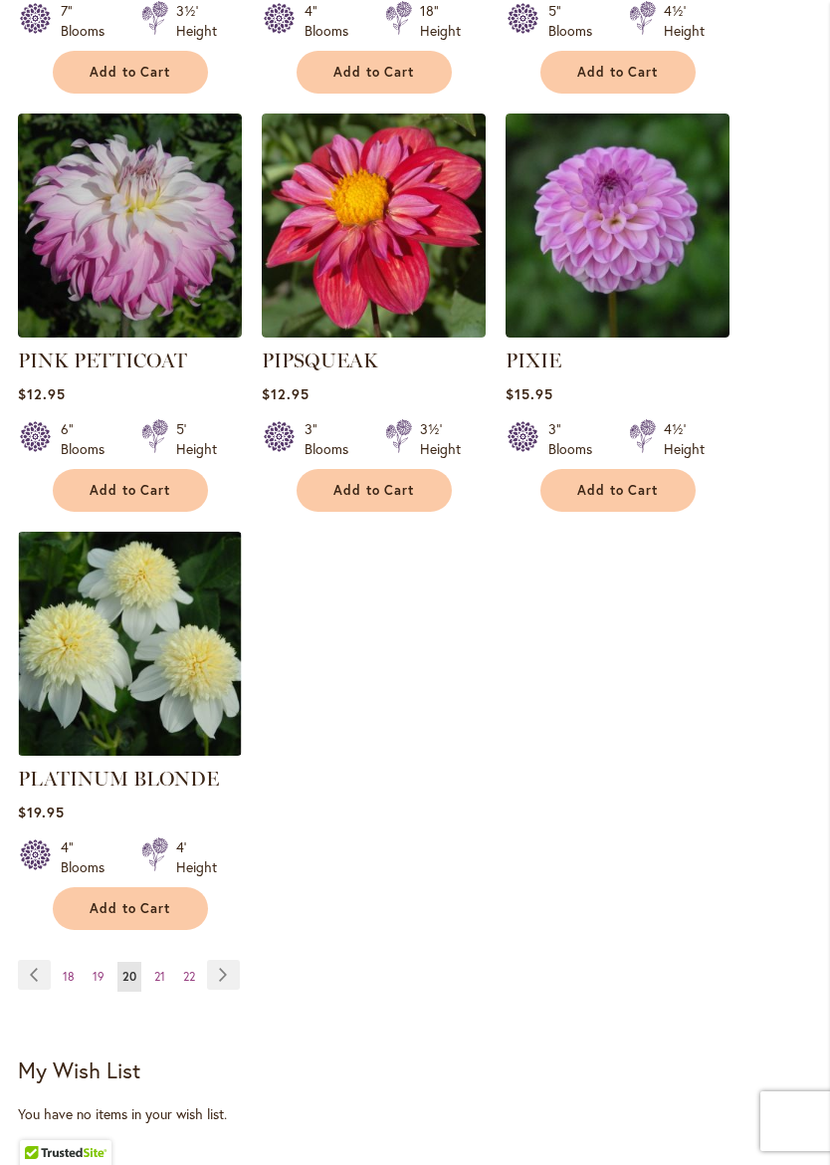
scroll to position [2505, 0]
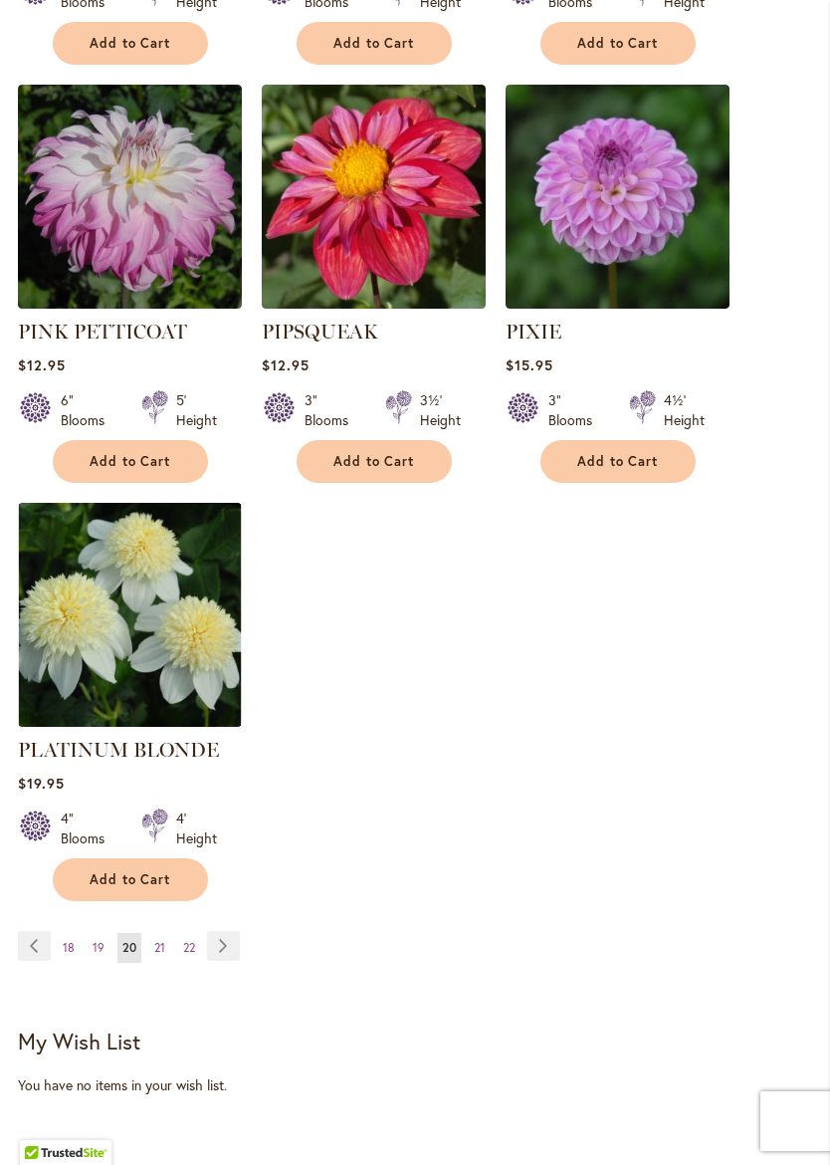
click at [228, 931] on link "Page Next" at bounding box center [223, 946] width 33 height 30
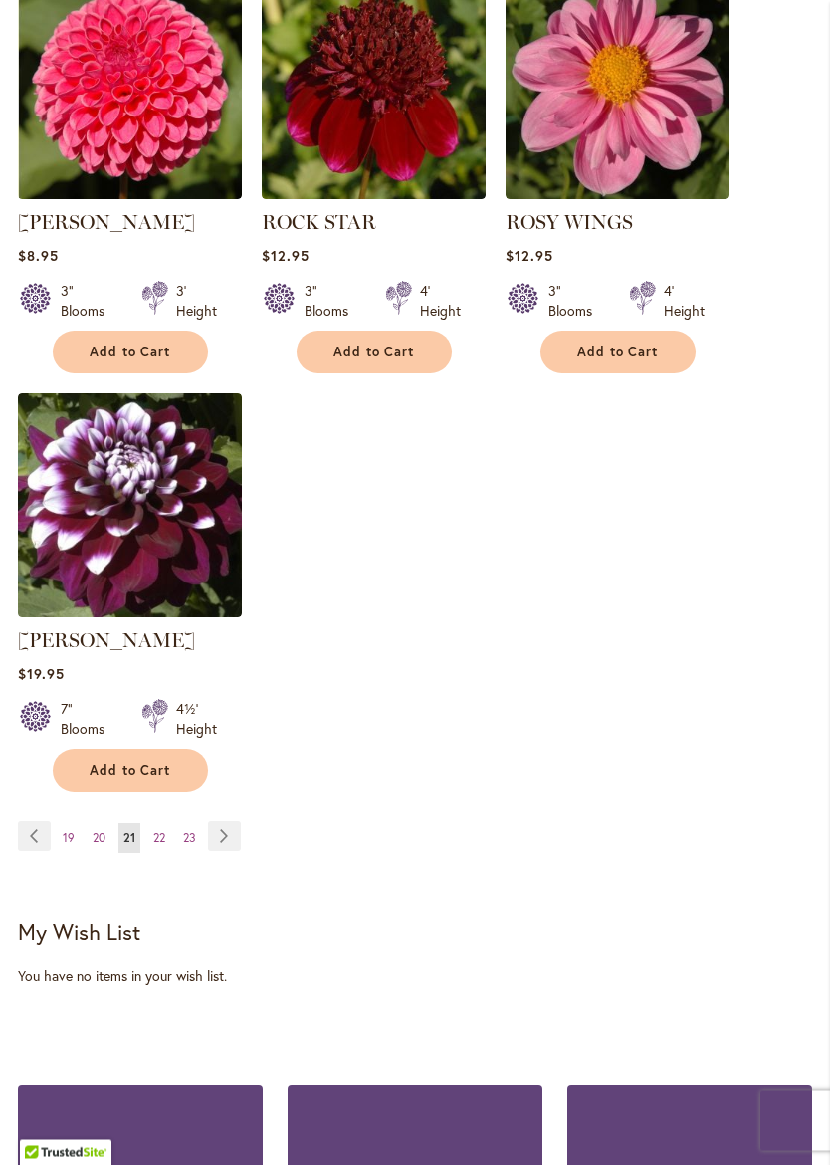
scroll to position [2559, 0]
click at [223, 845] on link "Page Next" at bounding box center [224, 836] width 33 height 30
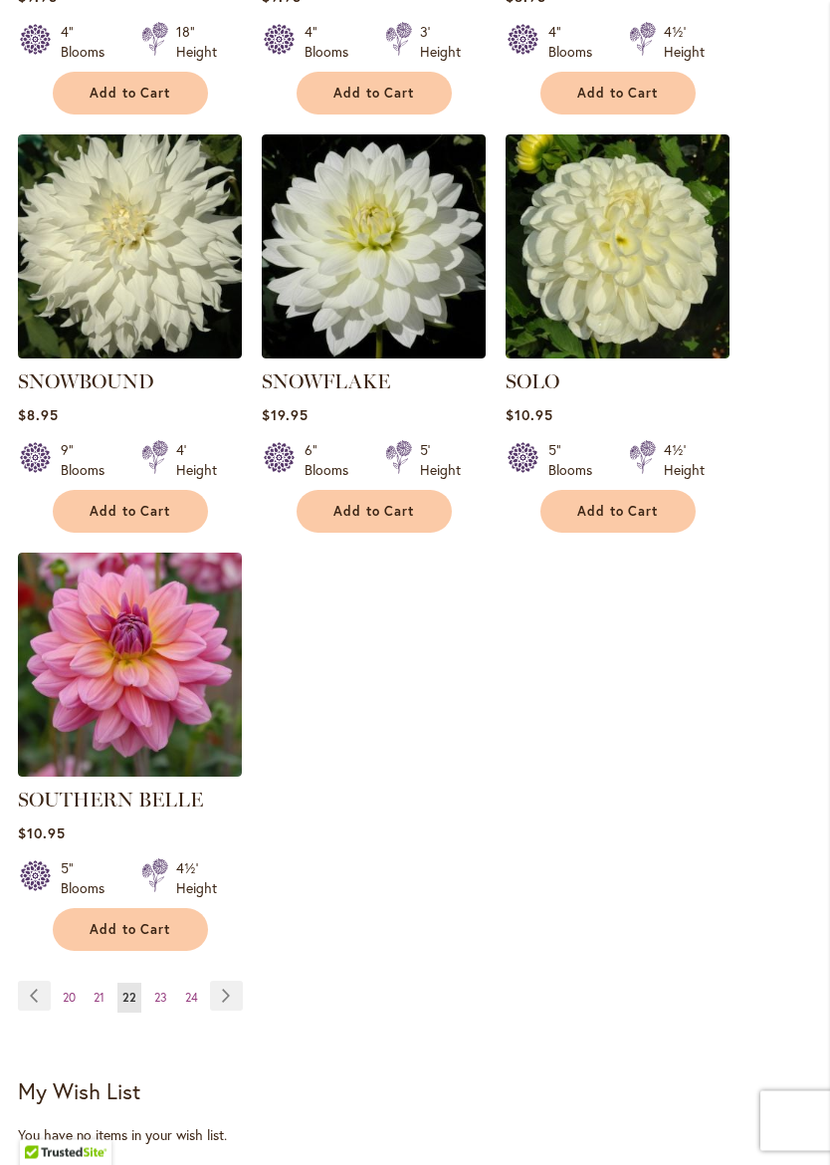
scroll to position [2400, 0]
click at [233, 981] on link "Page Next" at bounding box center [226, 996] width 33 height 30
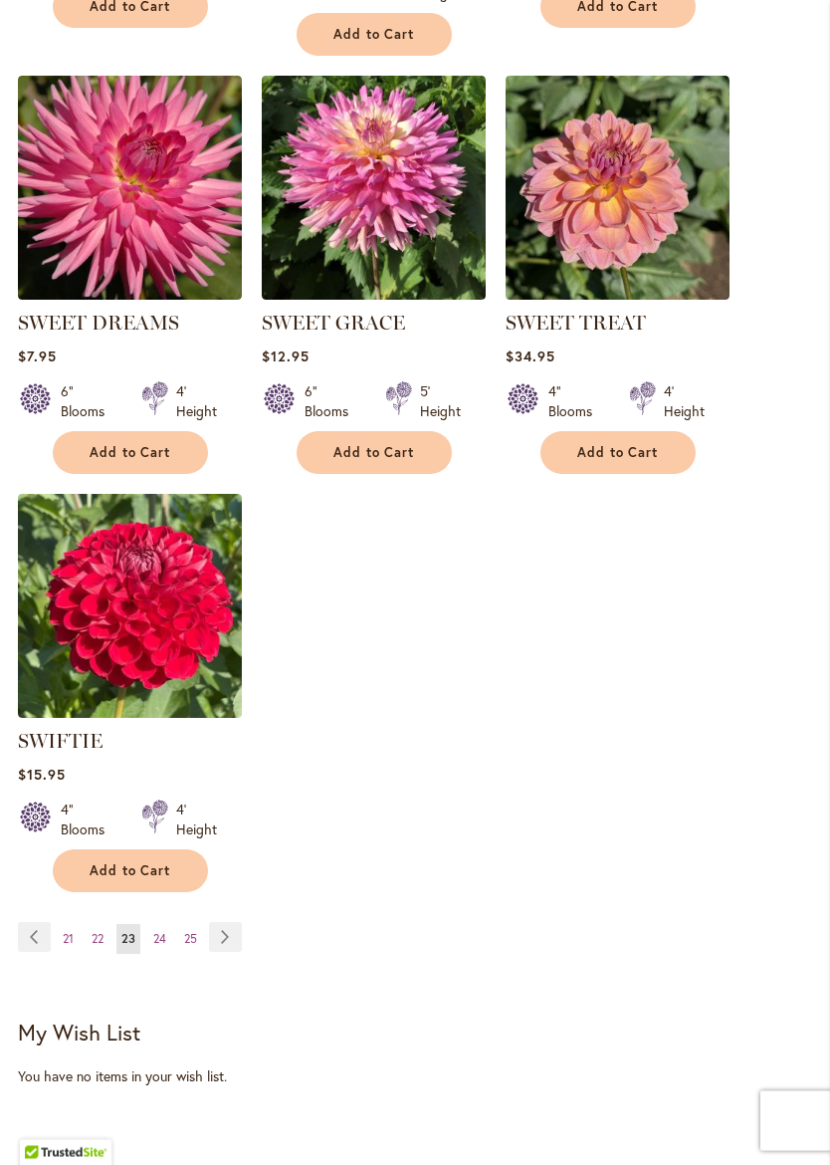
scroll to position [2458, 0]
click at [142, 664] on img at bounding box center [130, 606] width 224 height 224
